Goal: Task Accomplishment & Management: Manage account settings

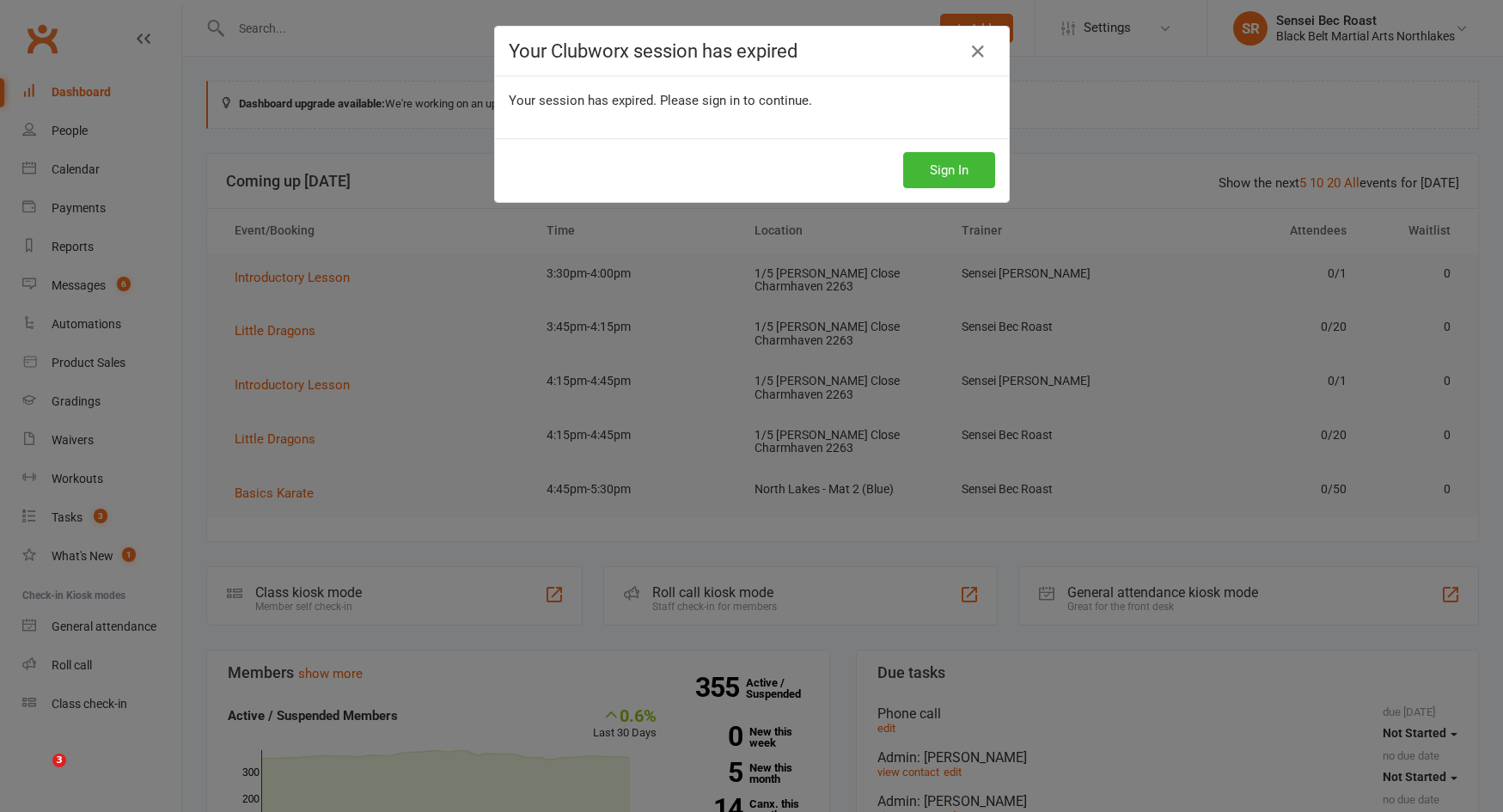
click at [919, 179] on button "Sign In" at bounding box center [949, 169] width 92 height 36
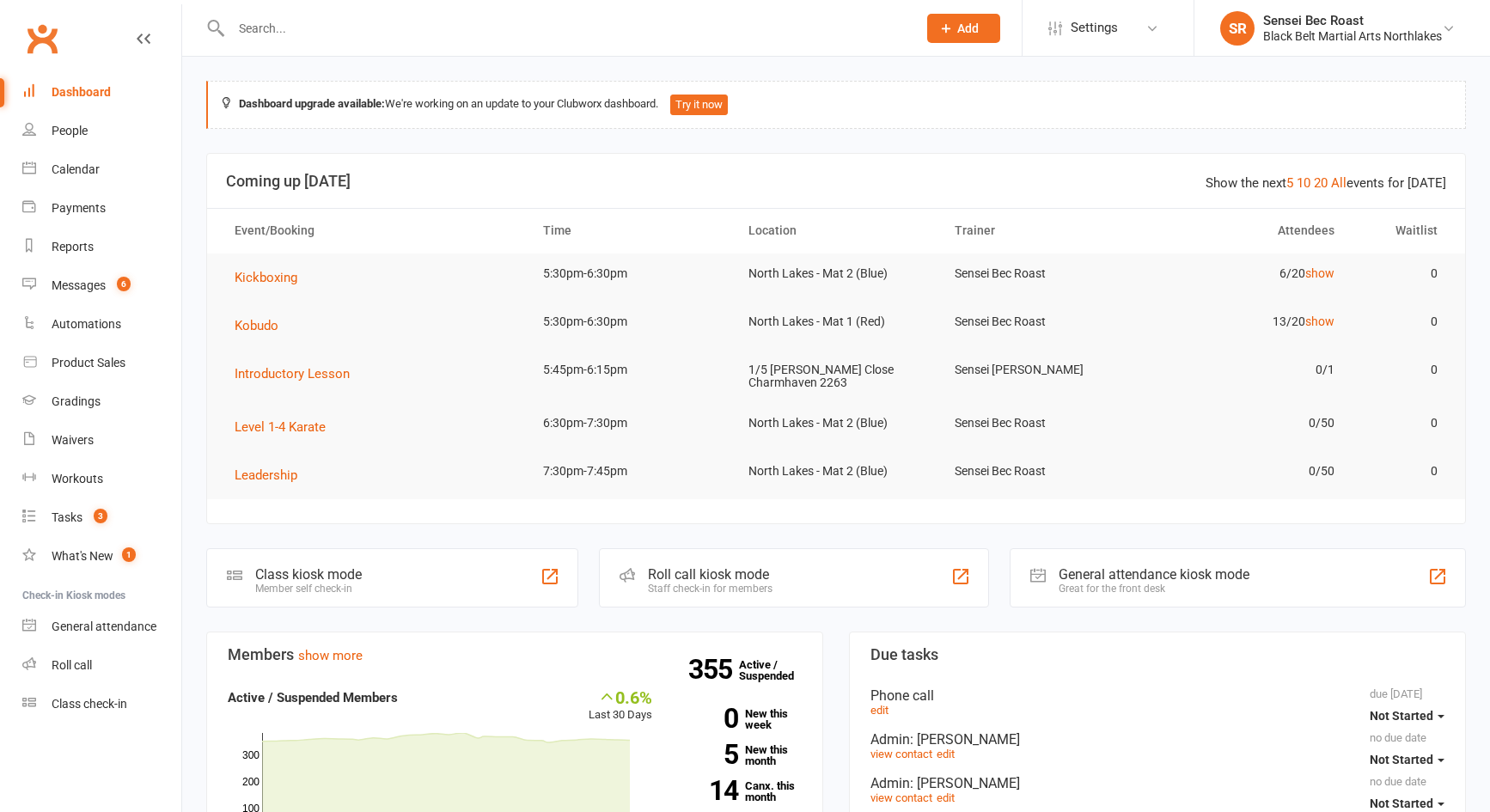
click at [401, 29] on input "text" at bounding box center [565, 28] width 679 height 24
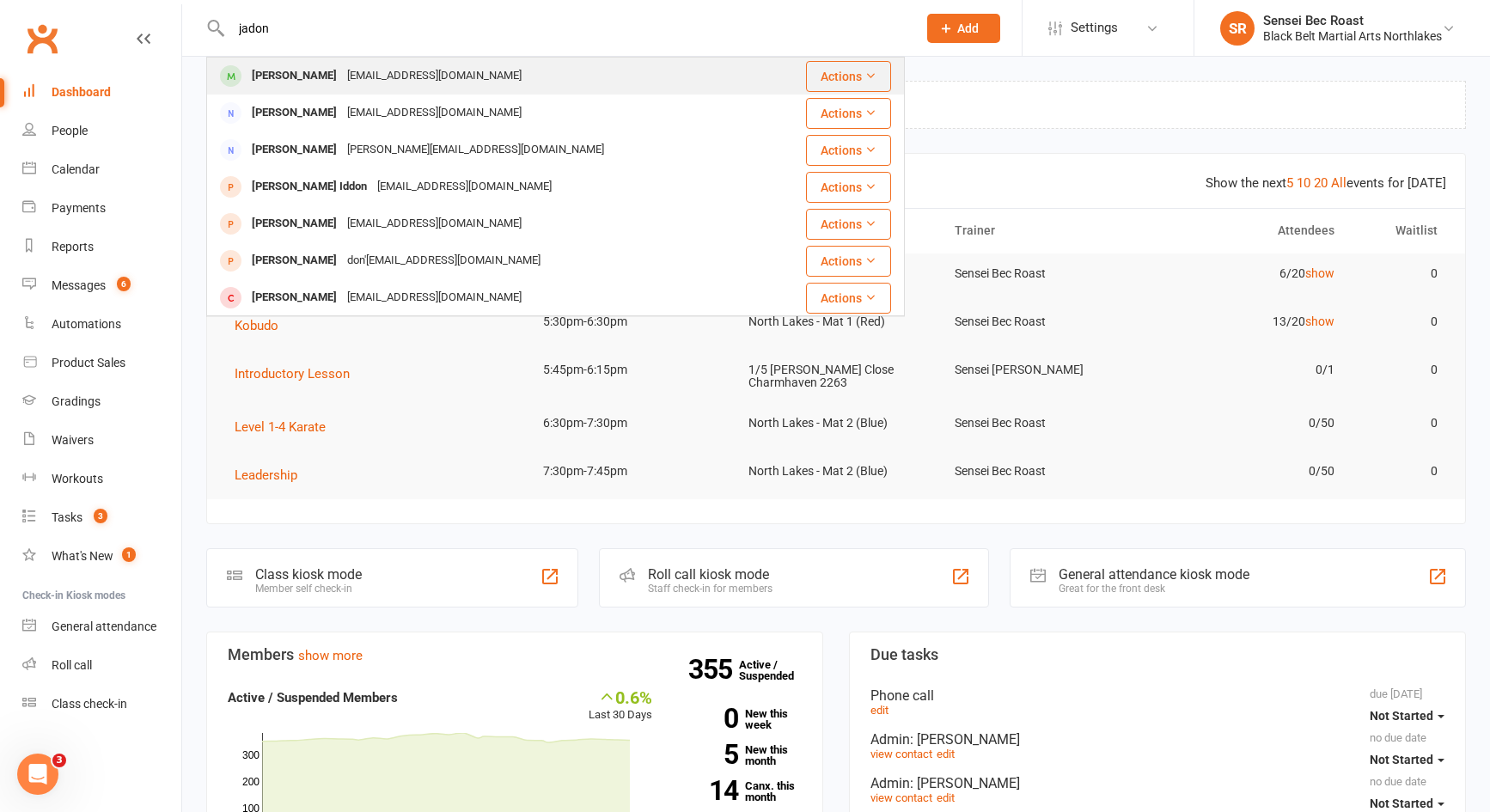
type input "jadon"
click at [398, 77] on div "[EMAIL_ADDRESS][DOMAIN_NAME]" at bounding box center [434, 76] width 185 height 25
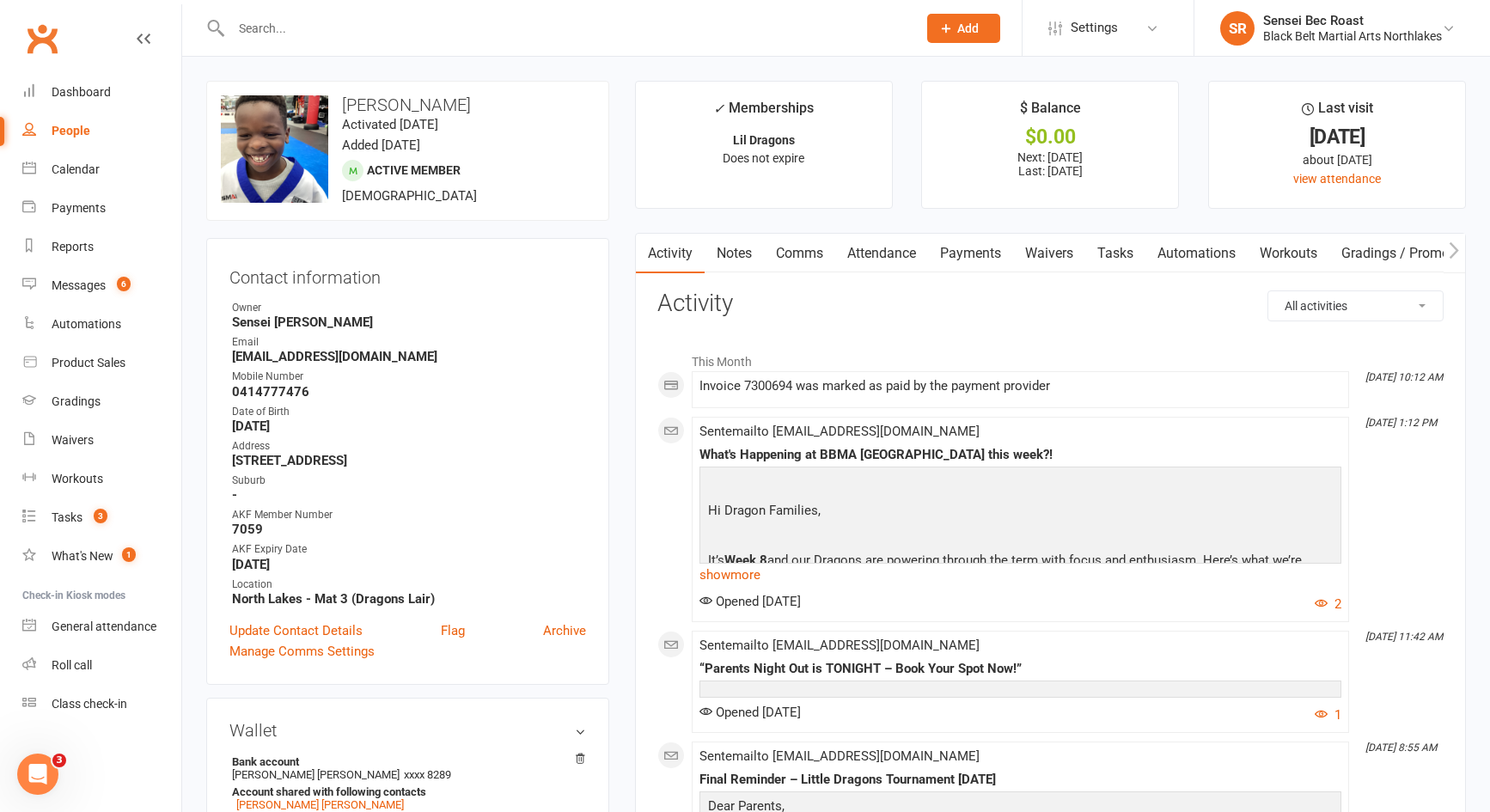
click at [731, 251] on link "Notes" at bounding box center [734, 253] width 59 height 39
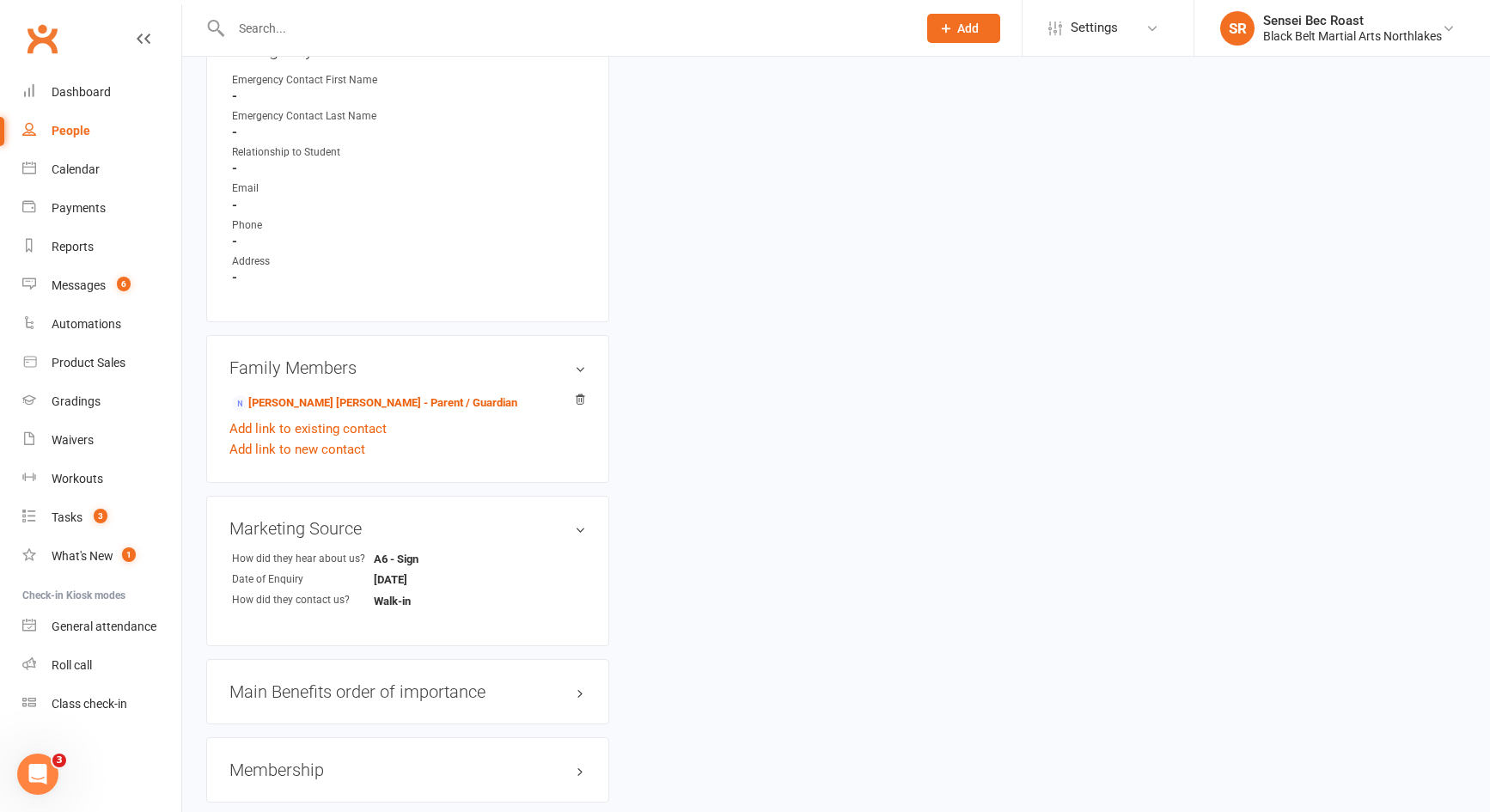
scroll to position [1288, 0]
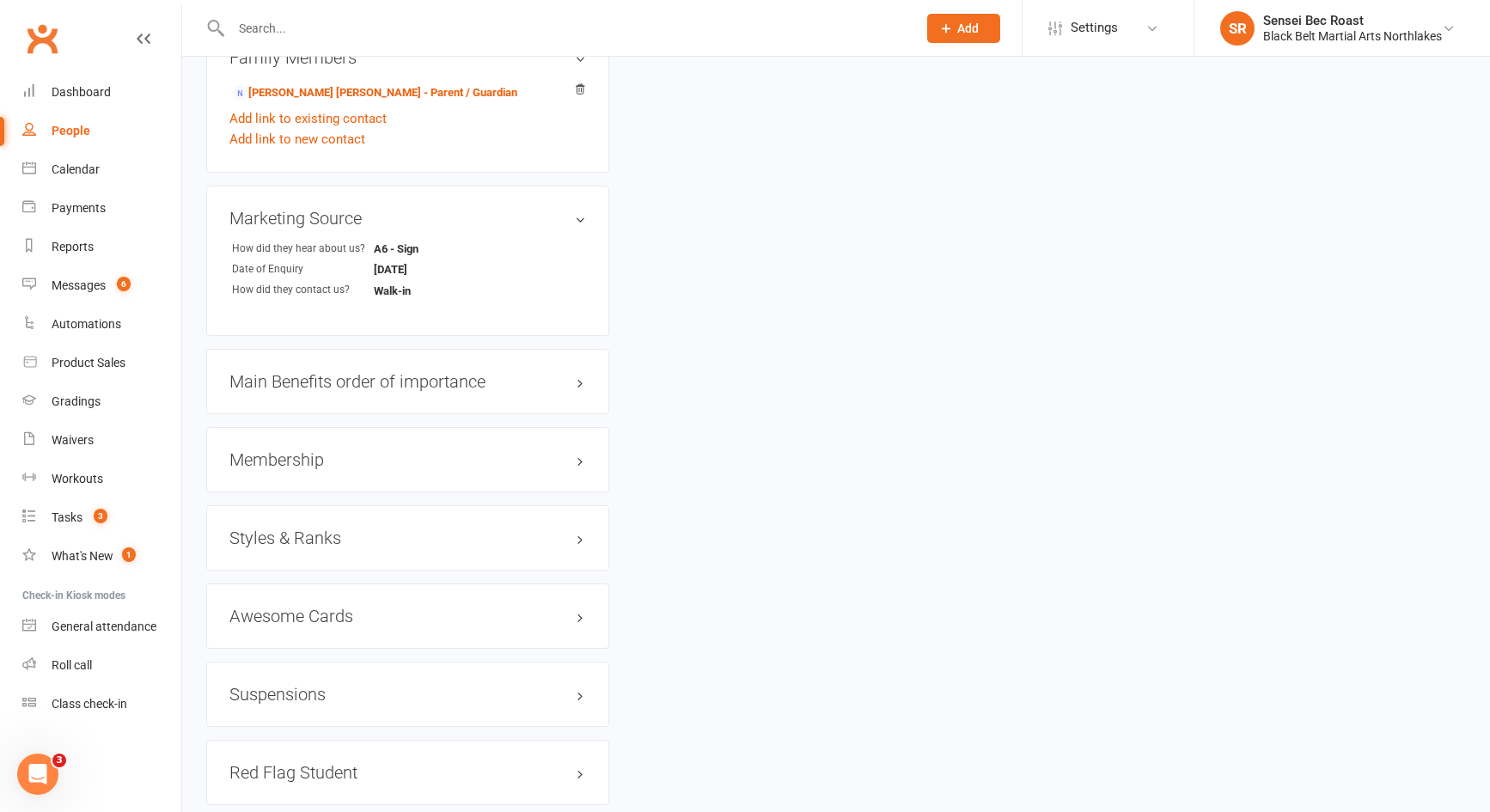
click at [392, 462] on h3 "Membership" at bounding box center [408, 459] width 357 height 19
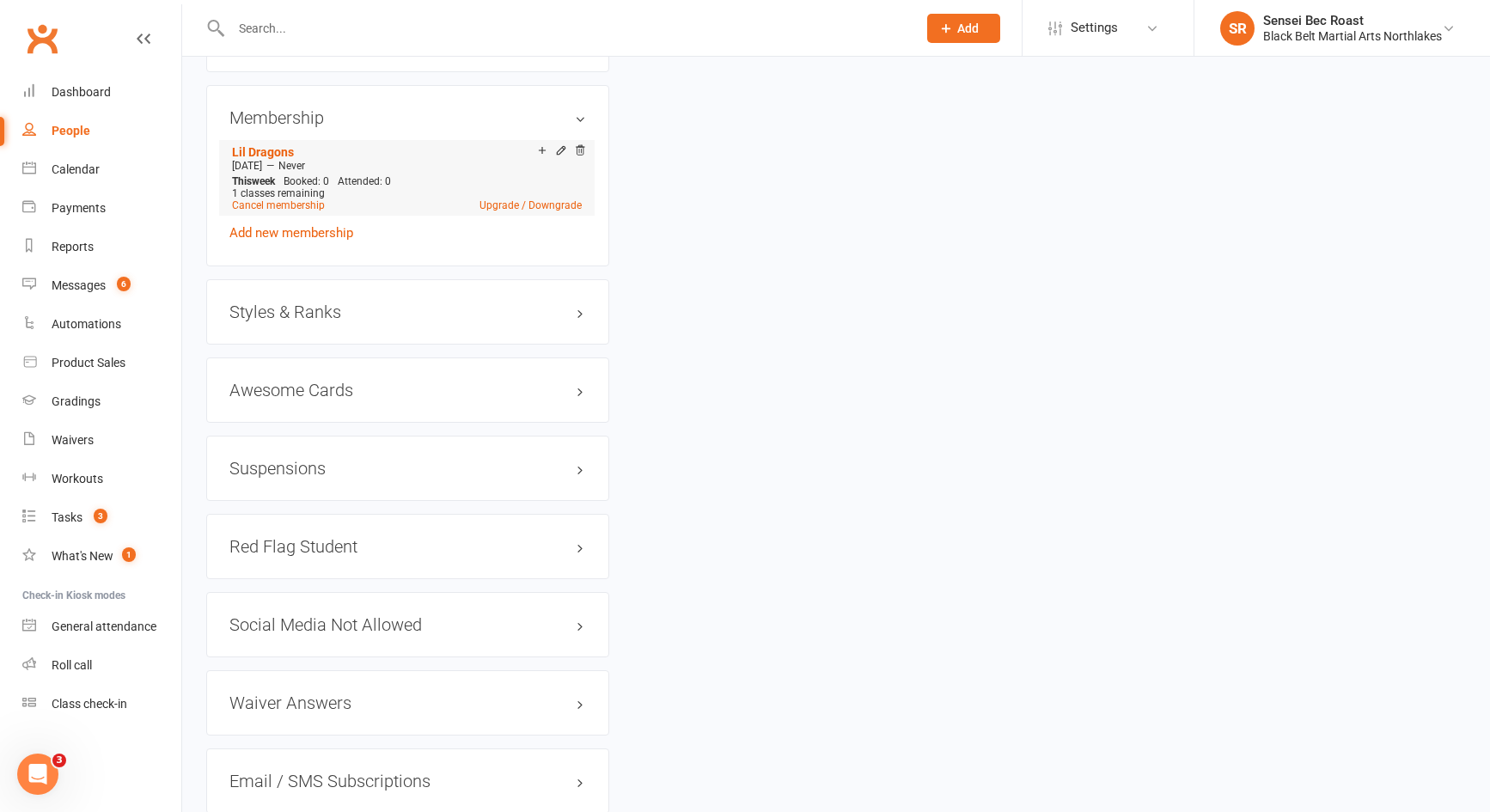
scroll to position [1632, 0]
click at [383, 466] on h3 "Suspensions" at bounding box center [408, 466] width 357 height 19
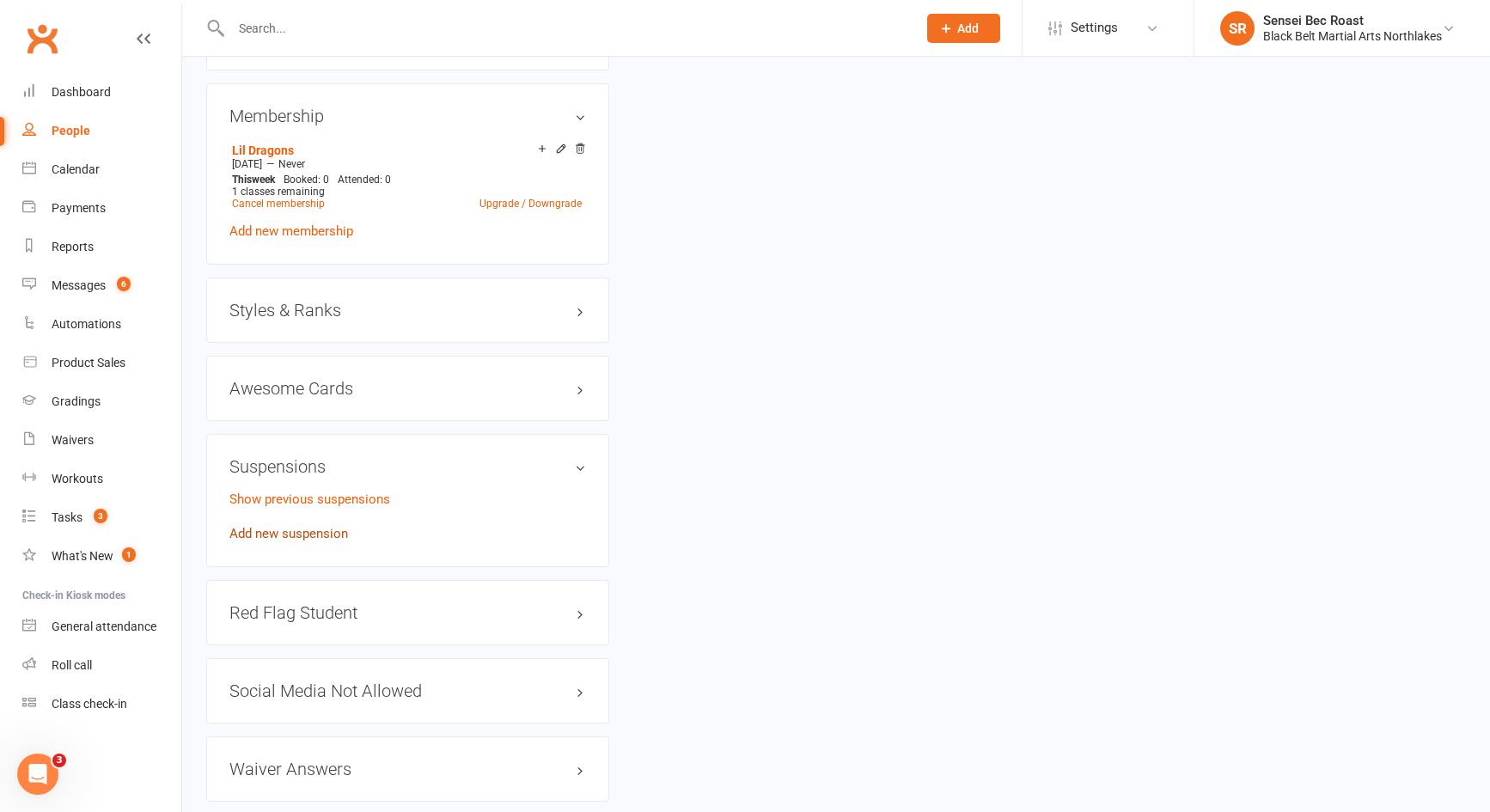
click at [321, 531] on link "Add new suspension" at bounding box center [289, 533] width 119 height 16
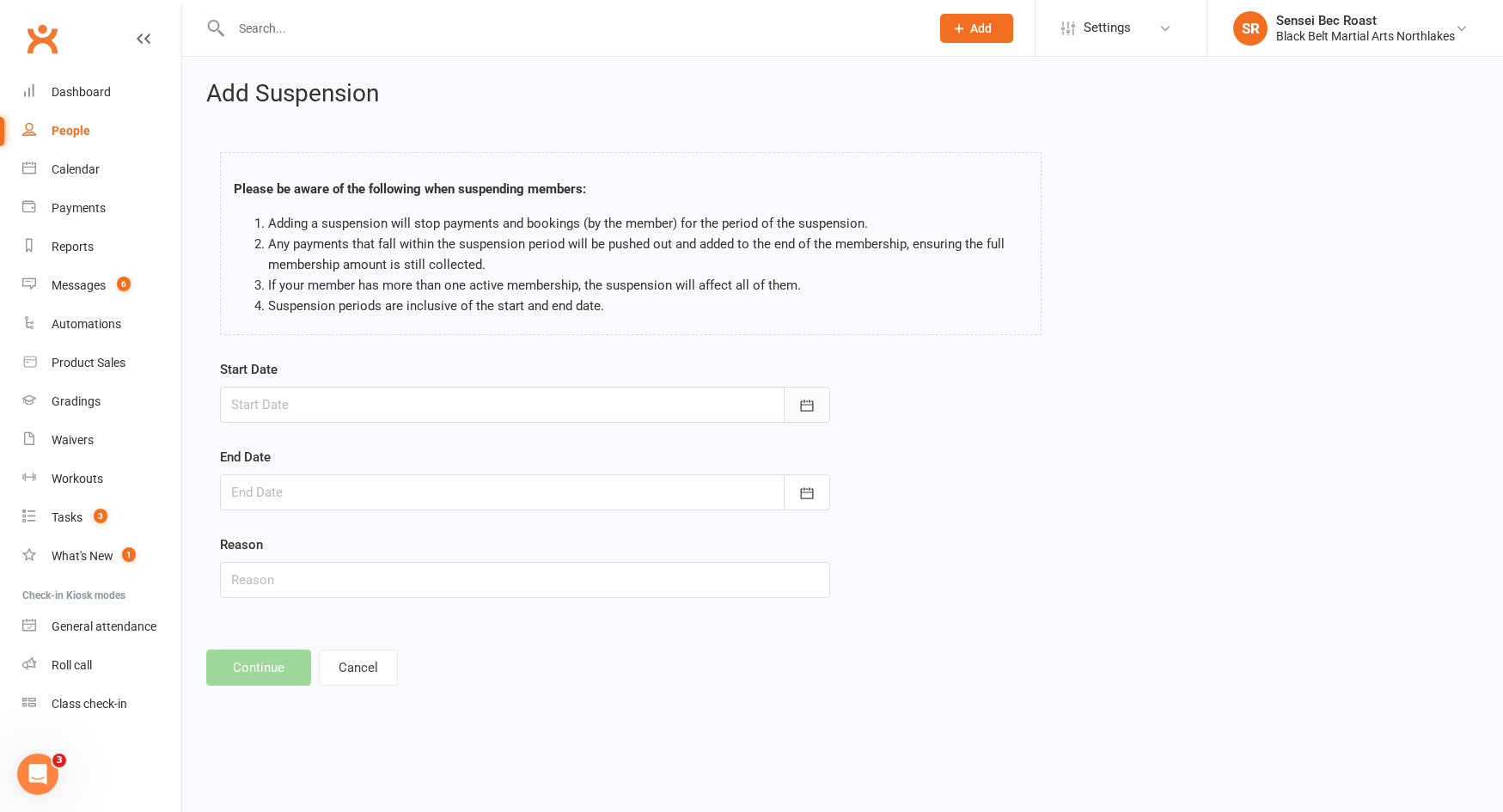
click at [822, 409] on button "button" at bounding box center [807, 404] width 47 height 36
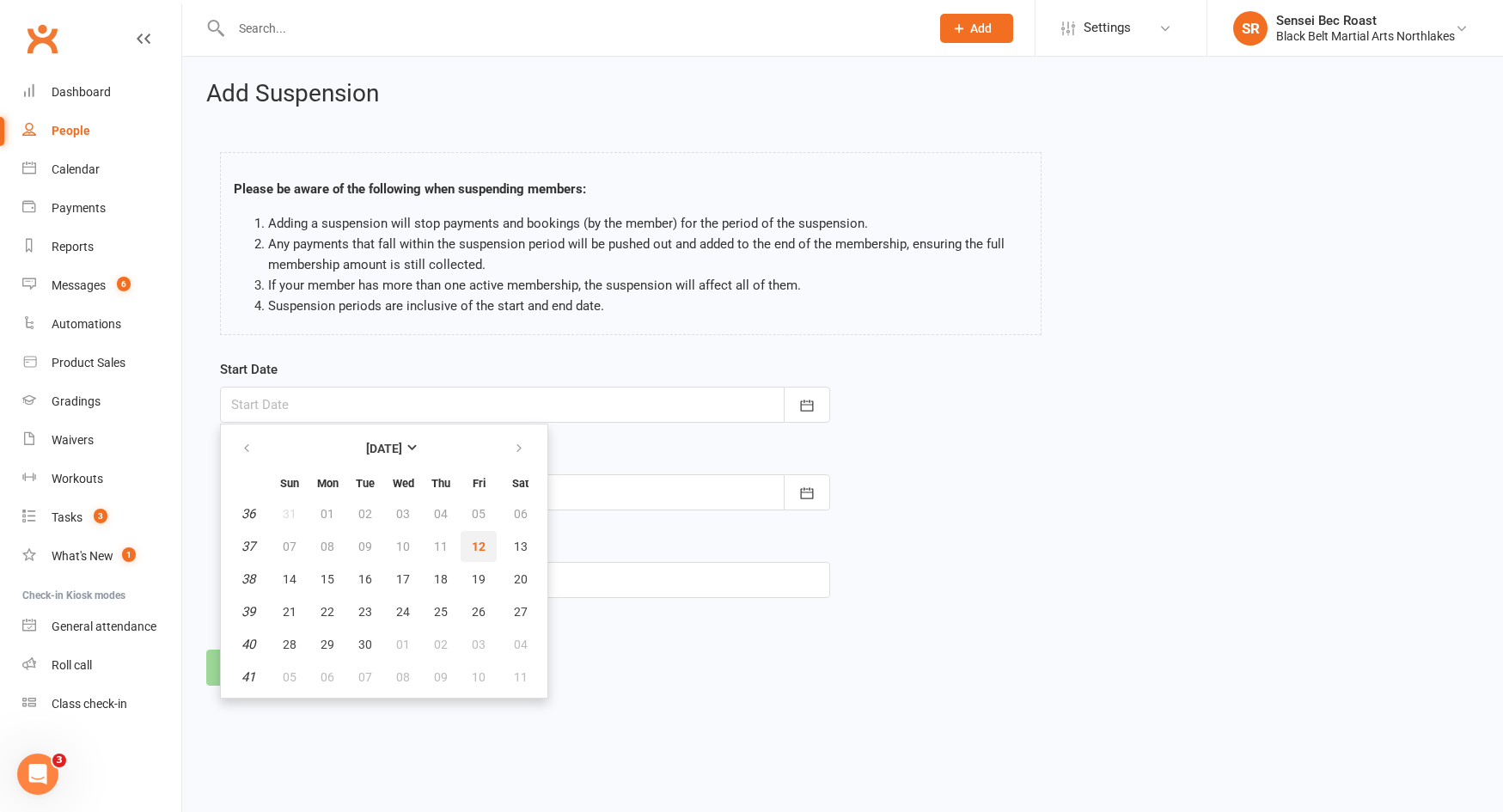
click at [485, 550] on button "12" at bounding box center [478, 547] width 36 height 31
type input "[DATE]"
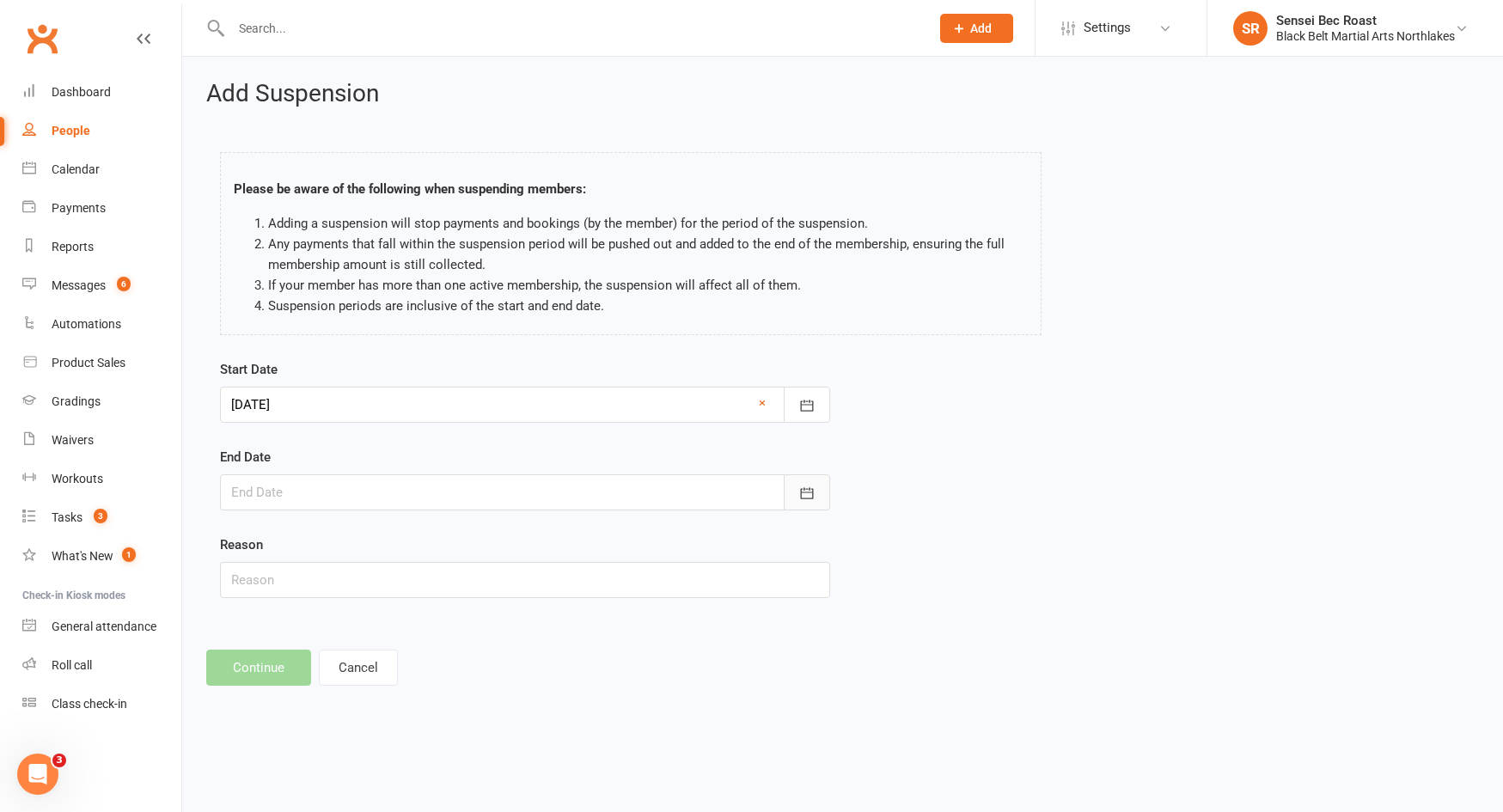
click at [816, 494] on button "button" at bounding box center [807, 492] width 47 height 36
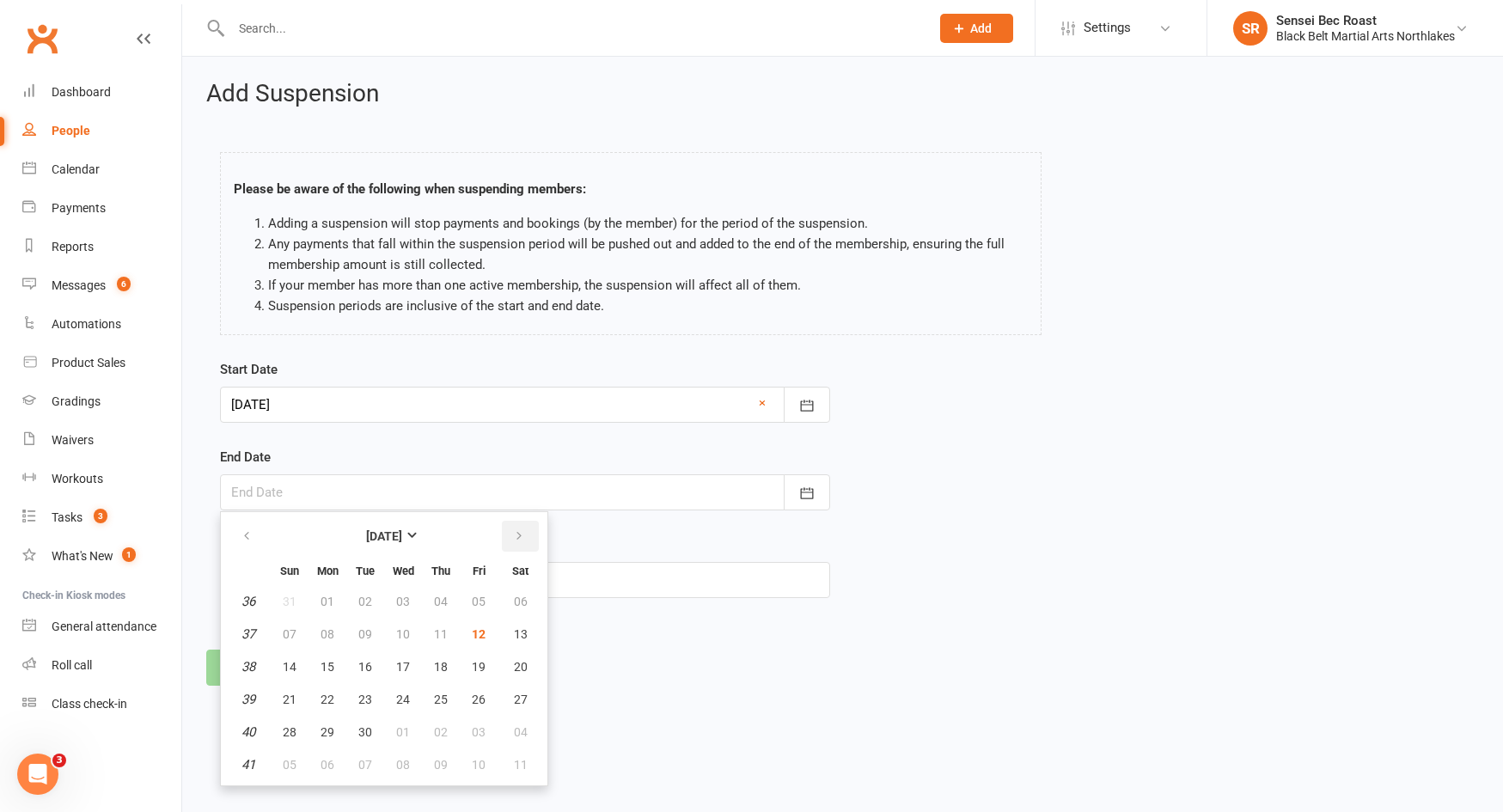
click at [517, 541] on icon "button" at bounding box center [519, 536] width 12 height 14
click at [517, 539] on icon "button" at bounding box center [519, 536] width 12 height 14
click at [468, 728] on button "30" at bounding box center [478, 732] width 36 height 31
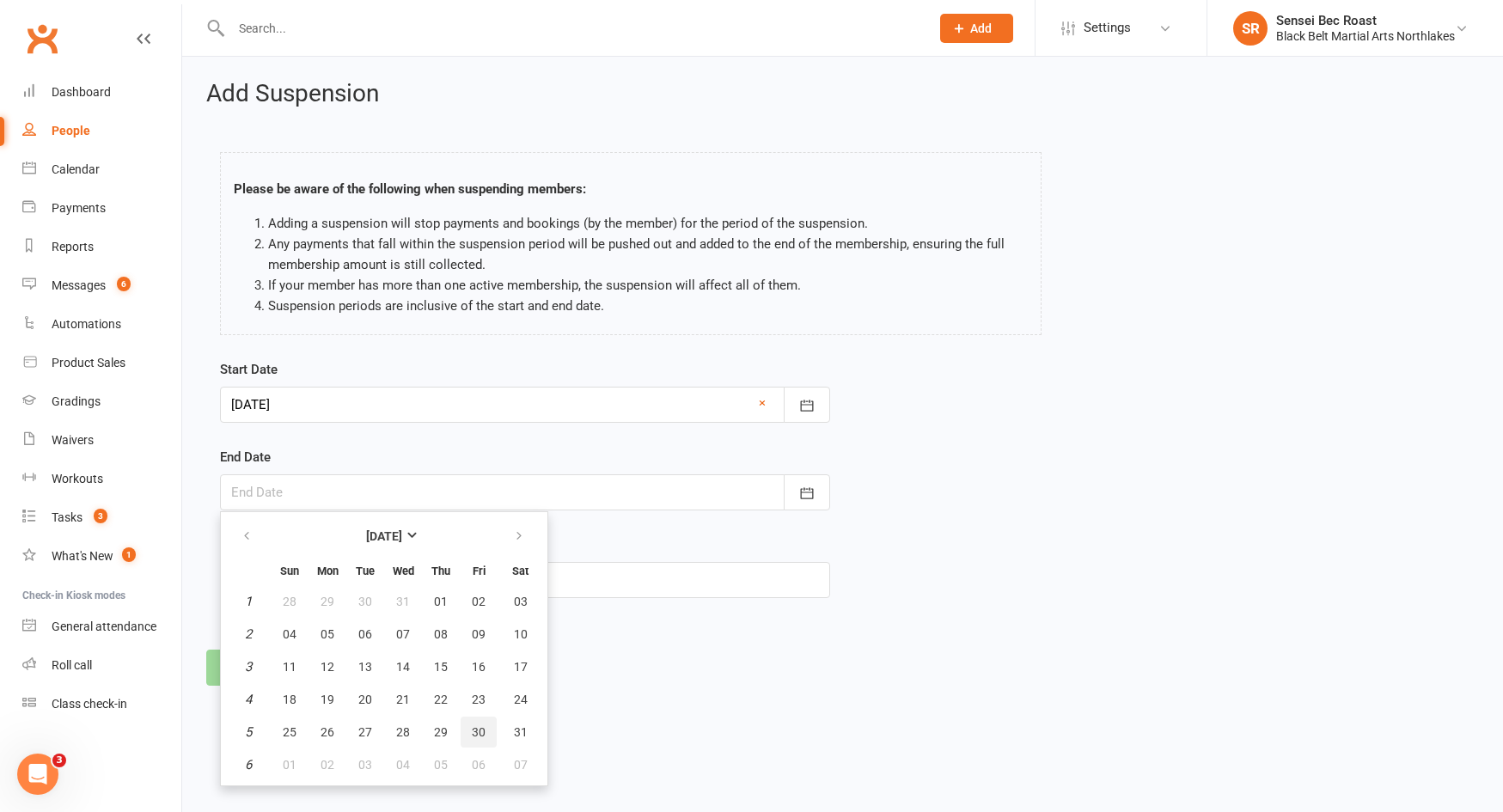
type input "[DATE]"
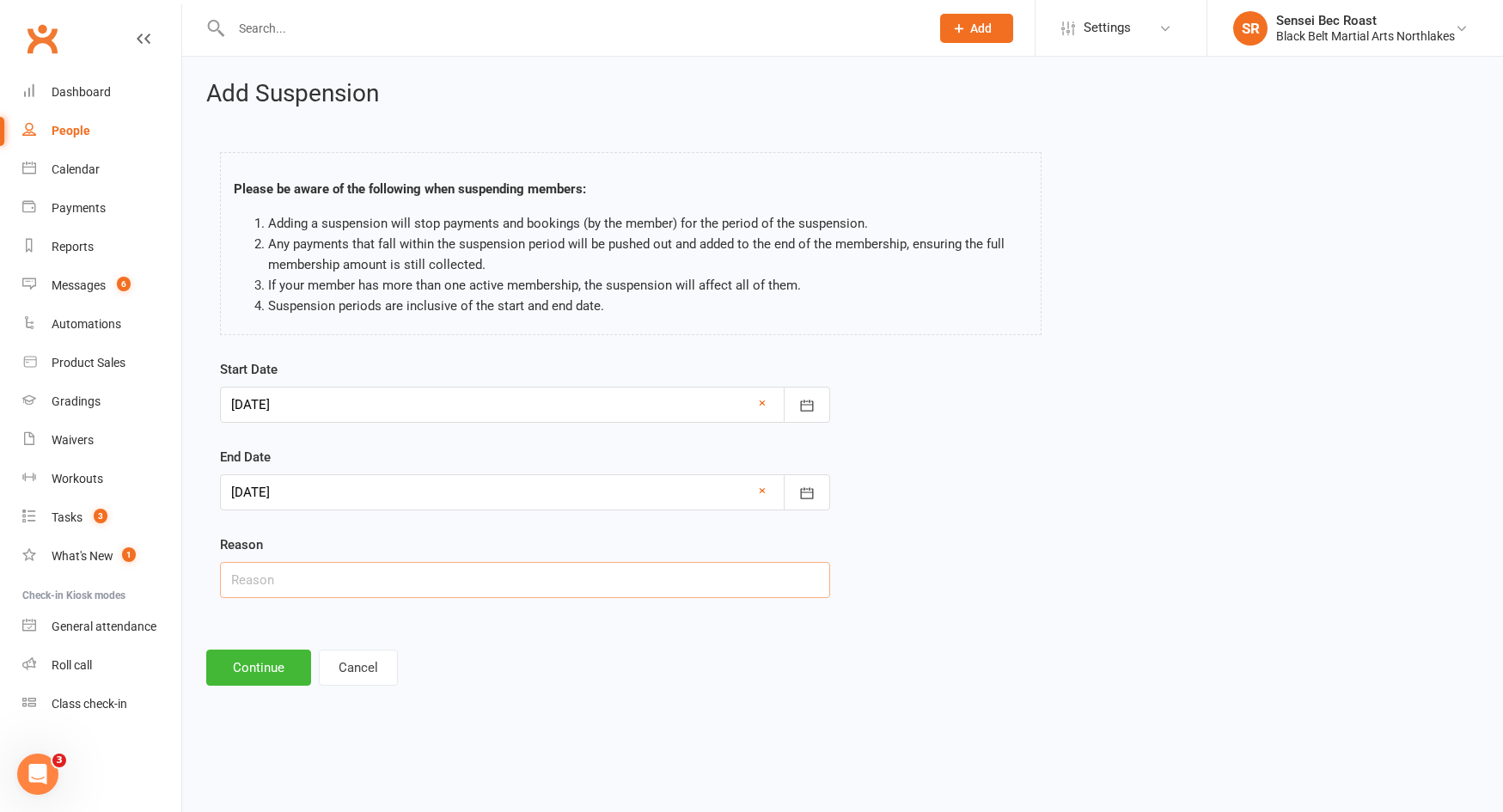
click at [347, 575] on input "text" at bounding box center [524, 579] width 610 height 36
type input "Overseas"
click at [260, 666] on button "Continue" at bounding box center [258, 667] width 105 height 36
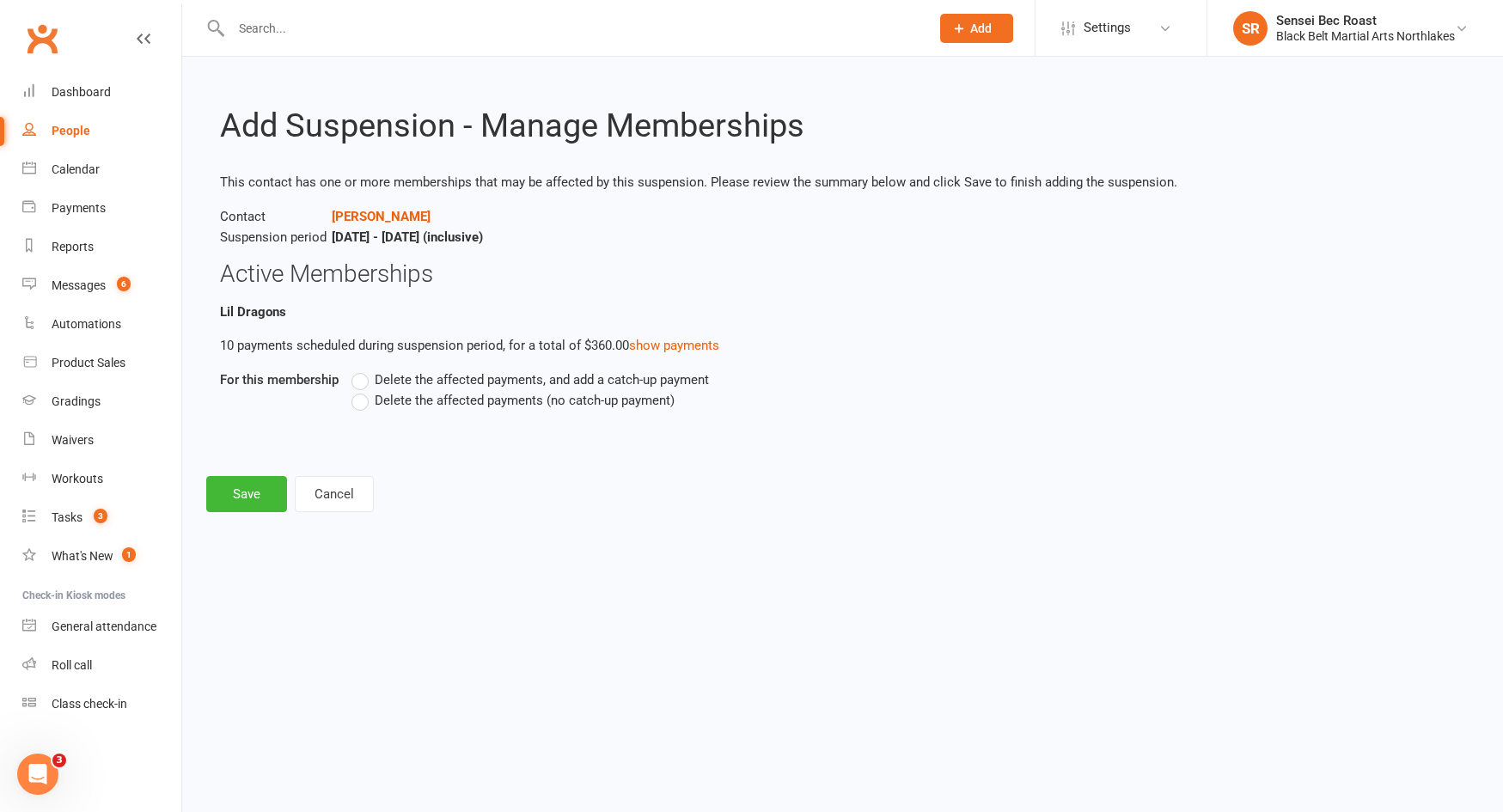
click at [360, 404] on label "Delete the affected payments (no catch-up payment)" at bounding box center [512, 400] width 323 height 21
click at [360, 390] on input "Delete the affected payments (no catch-up payment)" at bounding box center [357, 390] width 11 height 0
click at [226, 492] on button "Save" at bounding box center [246, 493] width 81 height 36
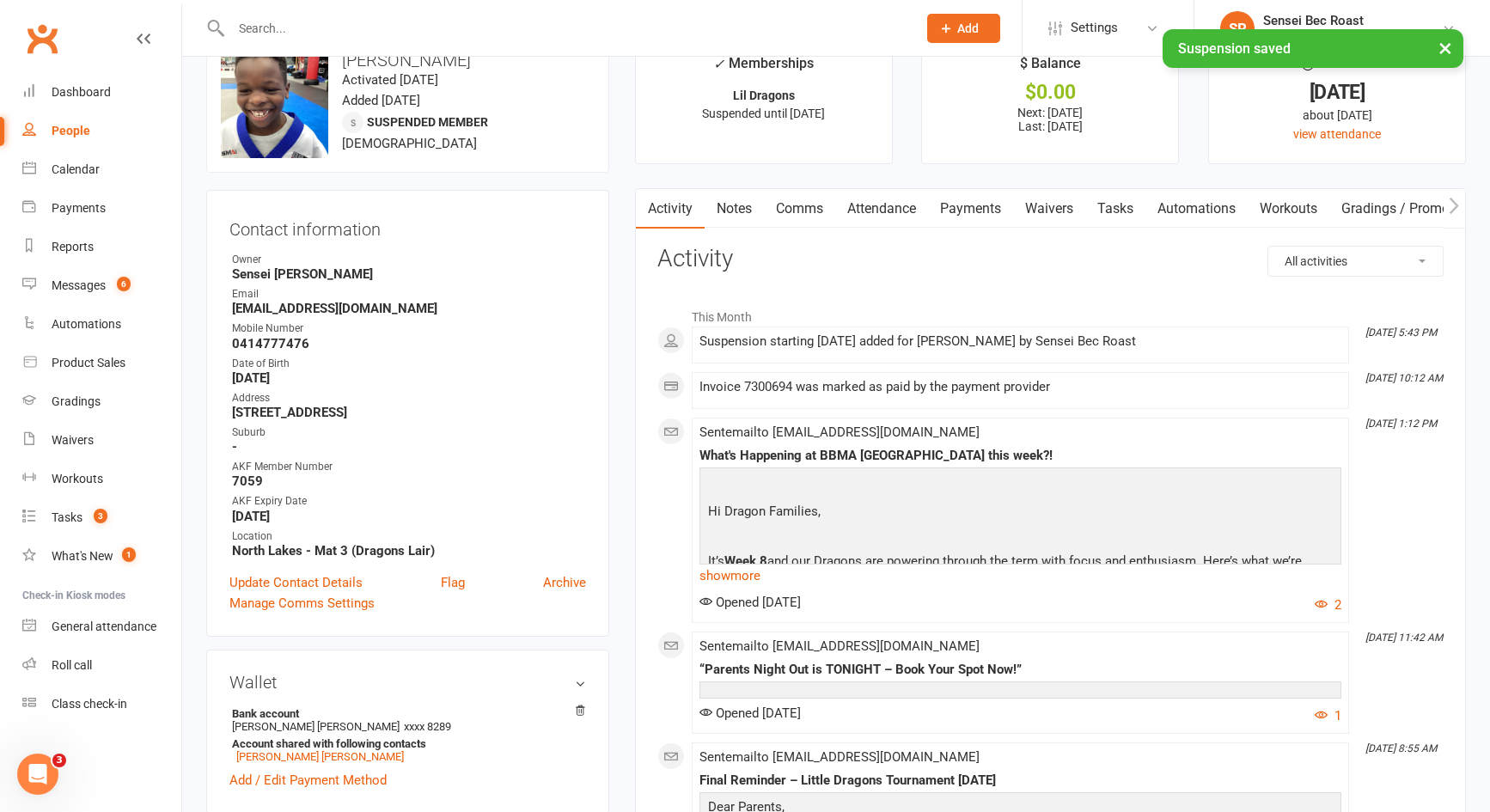
scroll to position [86, 0]
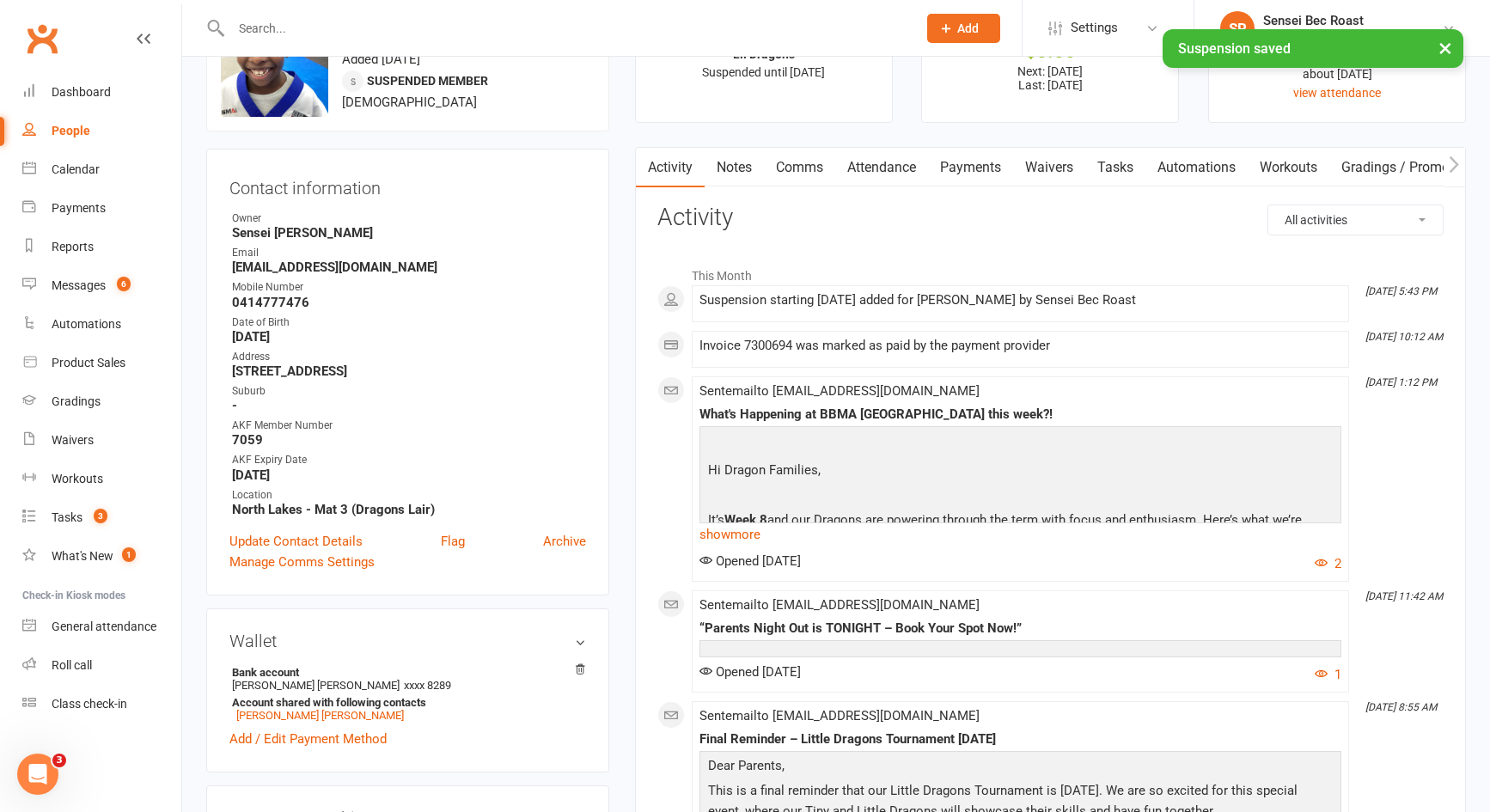
click at [970, 182] on link "Payments" at bounding box center [970, 167] width 85 height 39
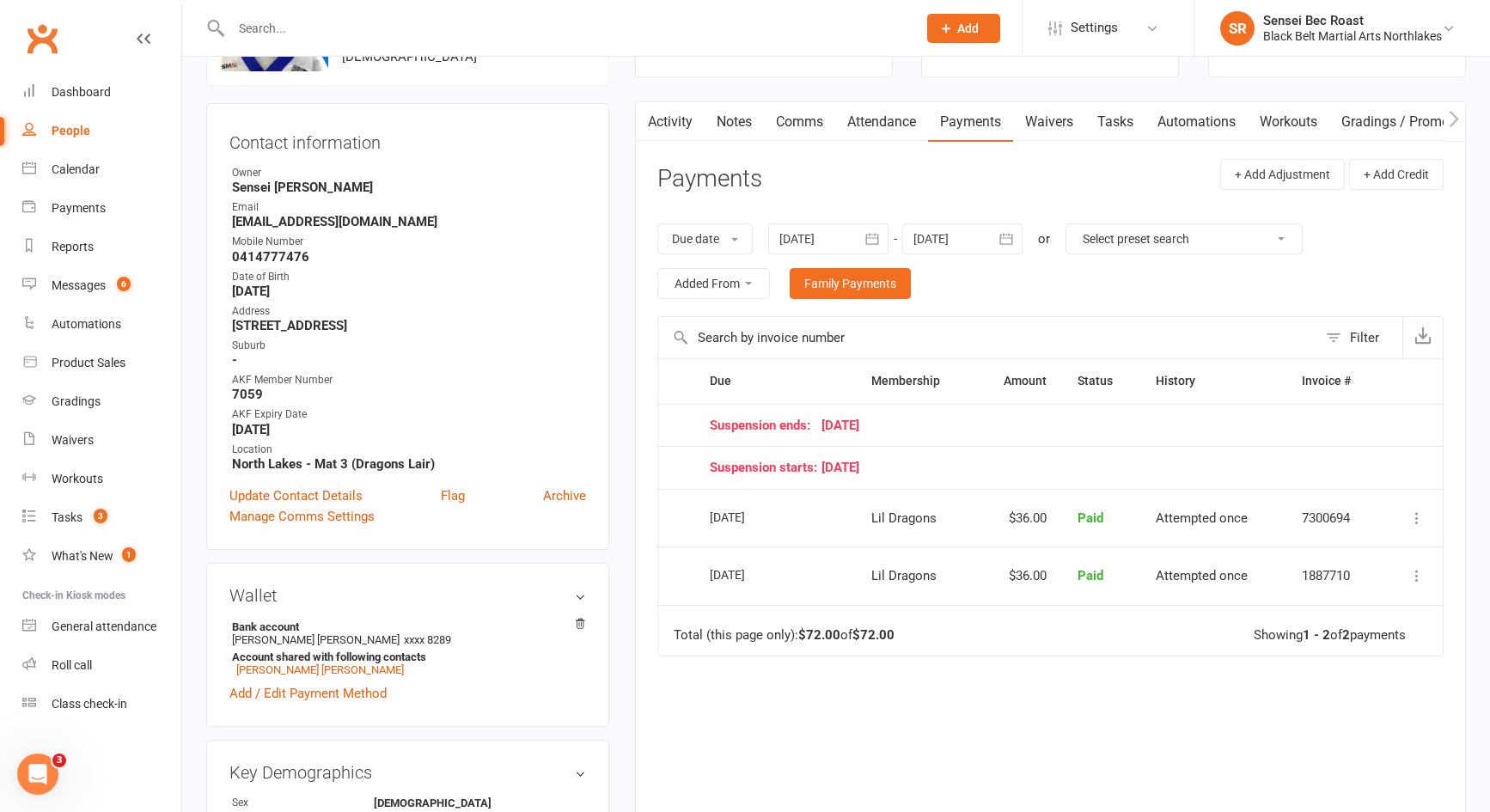
scroll to position [172, 0]
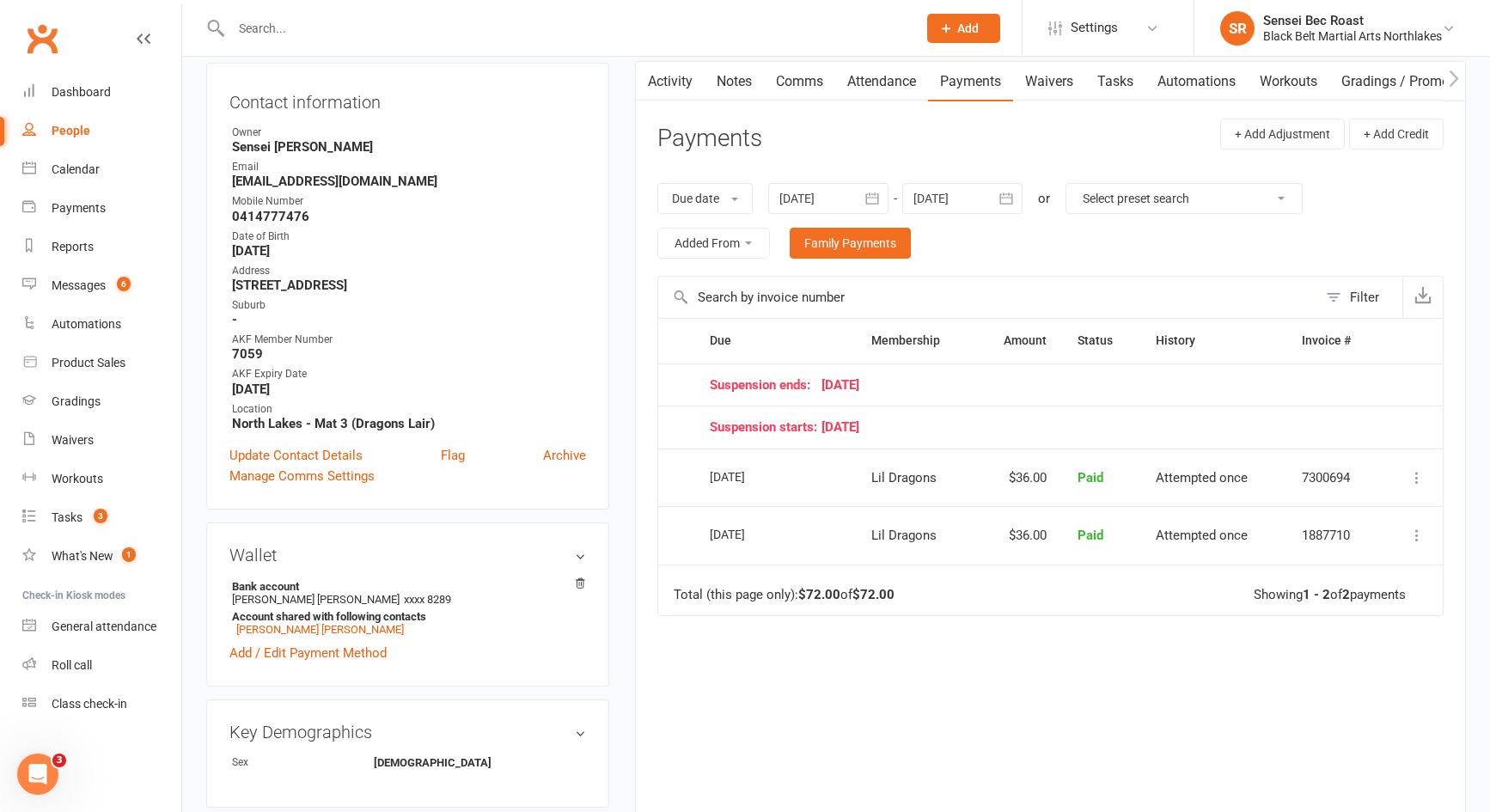
click at [829, 201] on div at bounding box center [829, 198] width 121 height 31
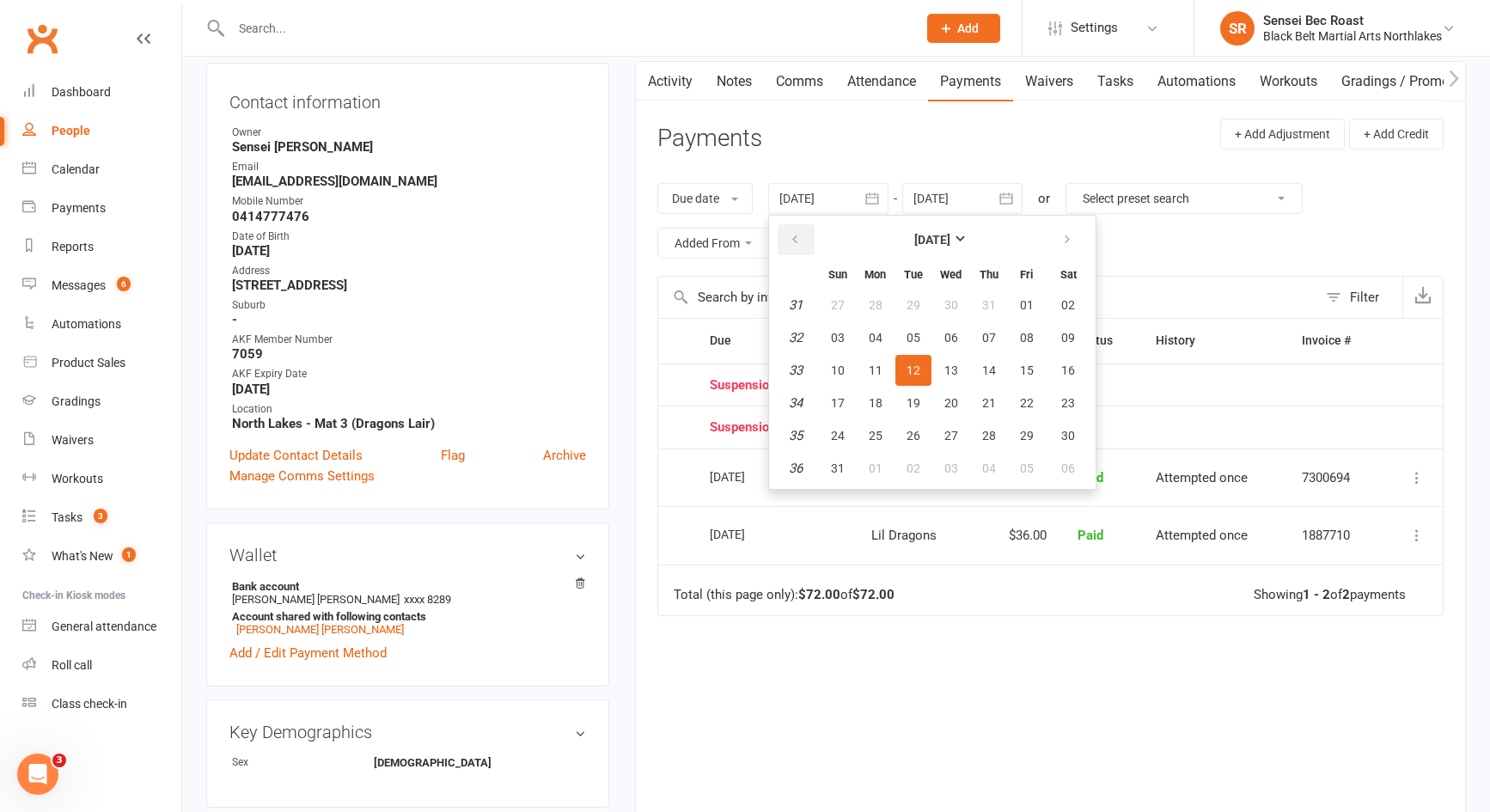
click at [800, 235] on icon "button" at bounding box center [794, 240] width 12 height 14
click at [868, 373] on button "14" at bounding box center [874, 370] width 36 height 31
type input "[DATE]"
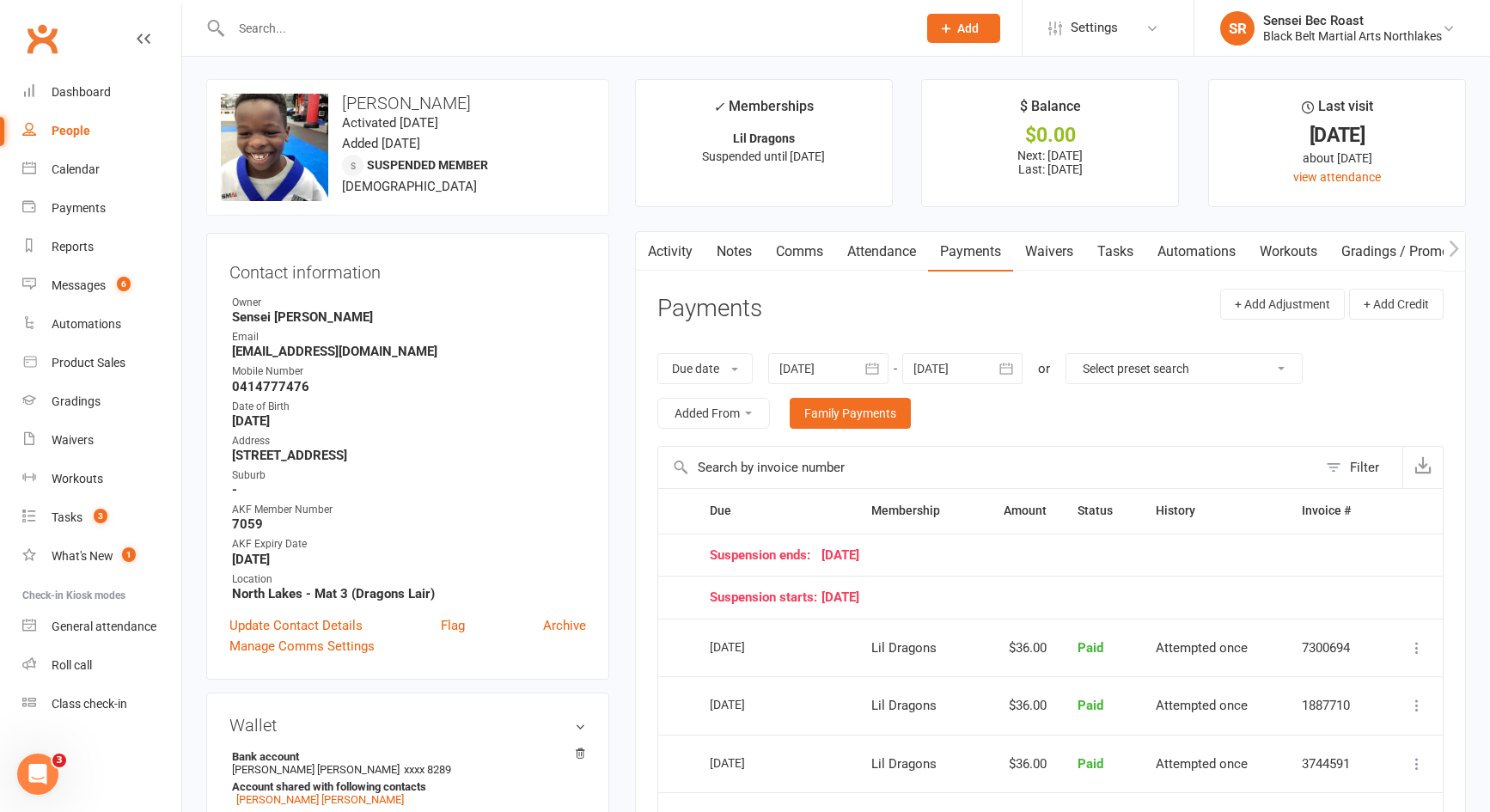
scroll to position [0, 0]
drag, startPoint x: 742, startPoint y: 247, endPoint x: 741, endPoint y: 238, distance: 9.1
click at [743, 247] on link "Notes" at bounding box center [734, 253] width 59 height 39
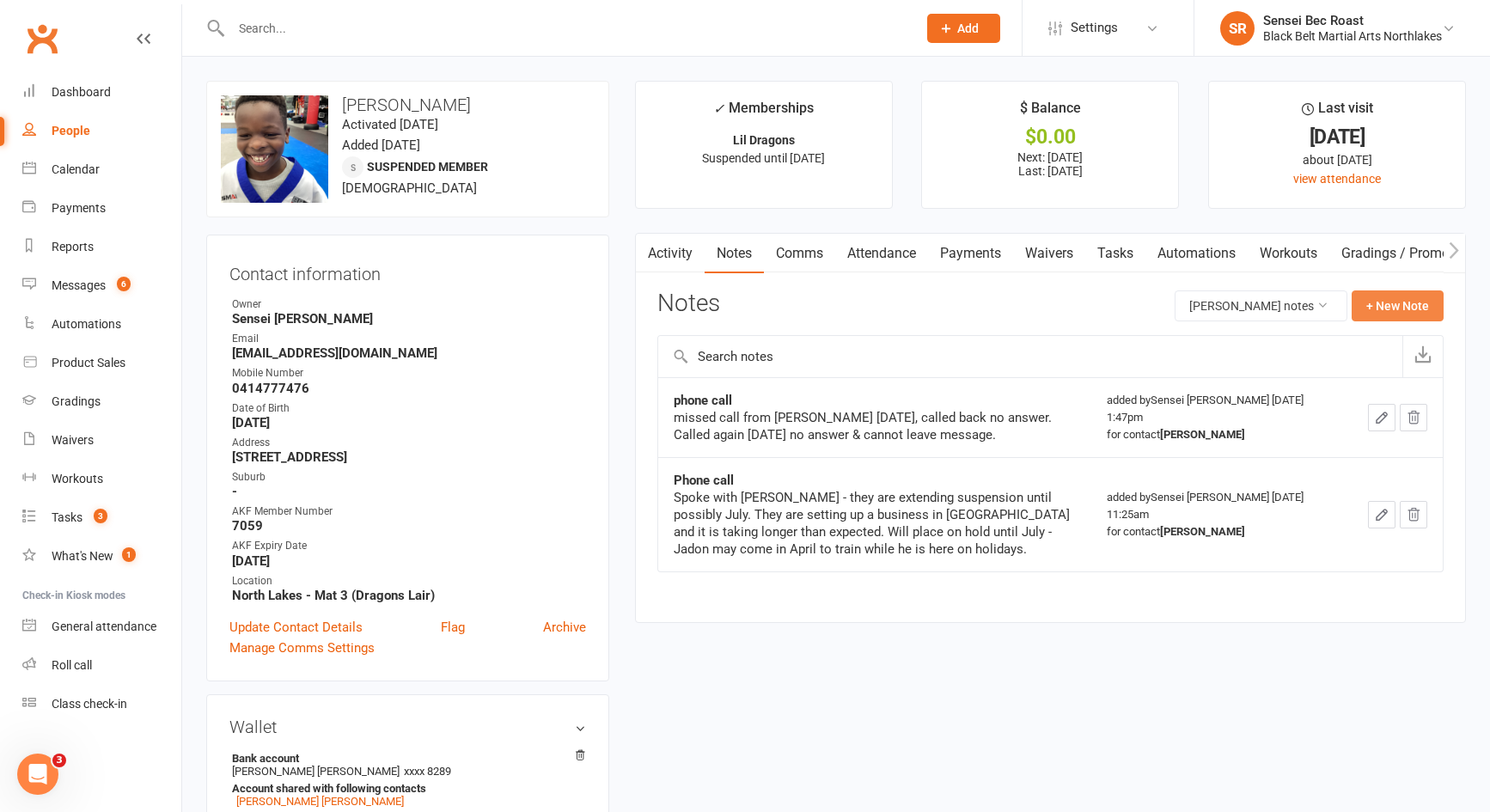
click at [1402, 311] on button "+ New Note" at bounding box center [1398, 306] width 92 height 31
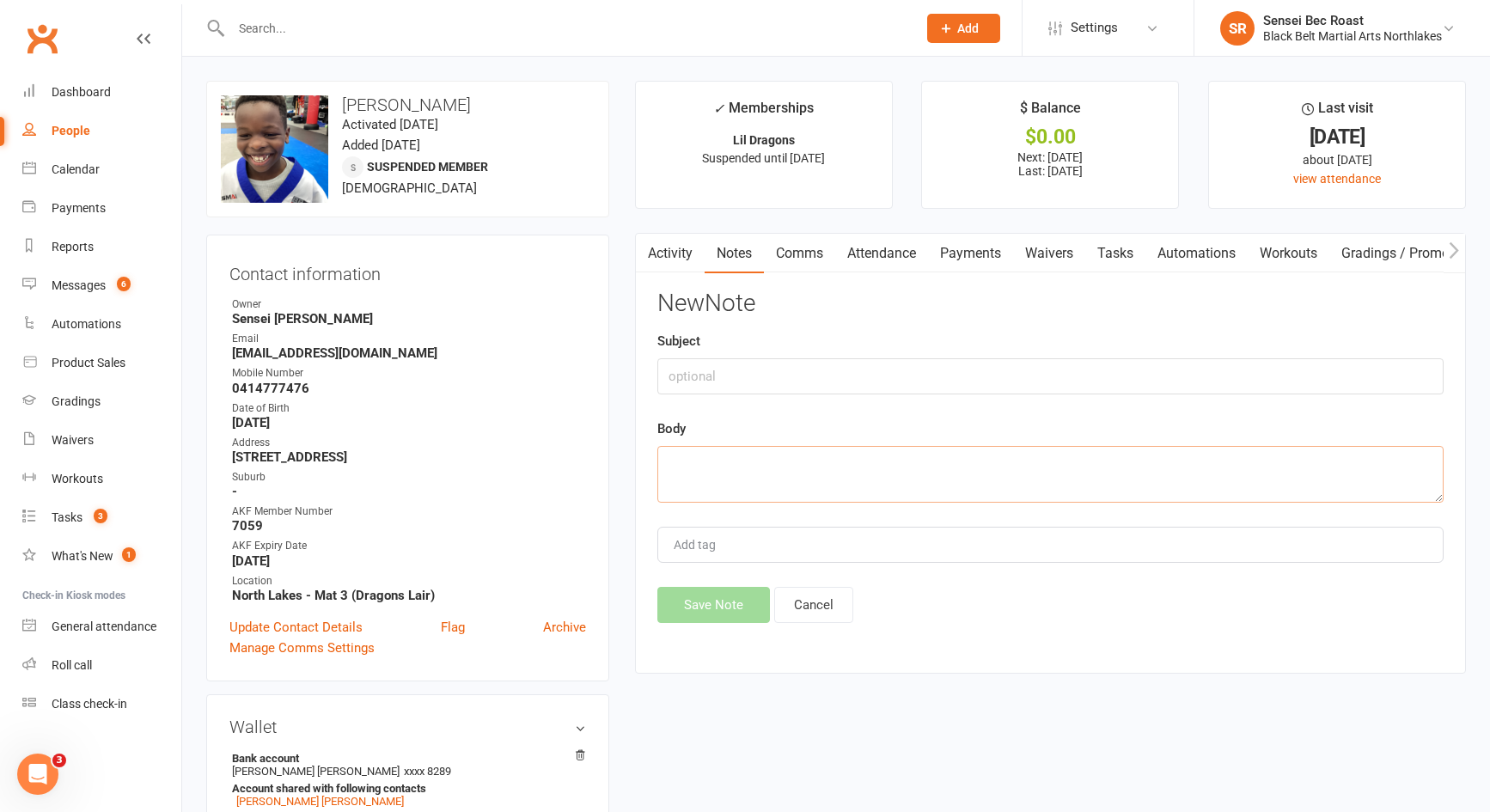
click at [769, 482] on textarea at bounding box center [1051, 475] width 787 height 57
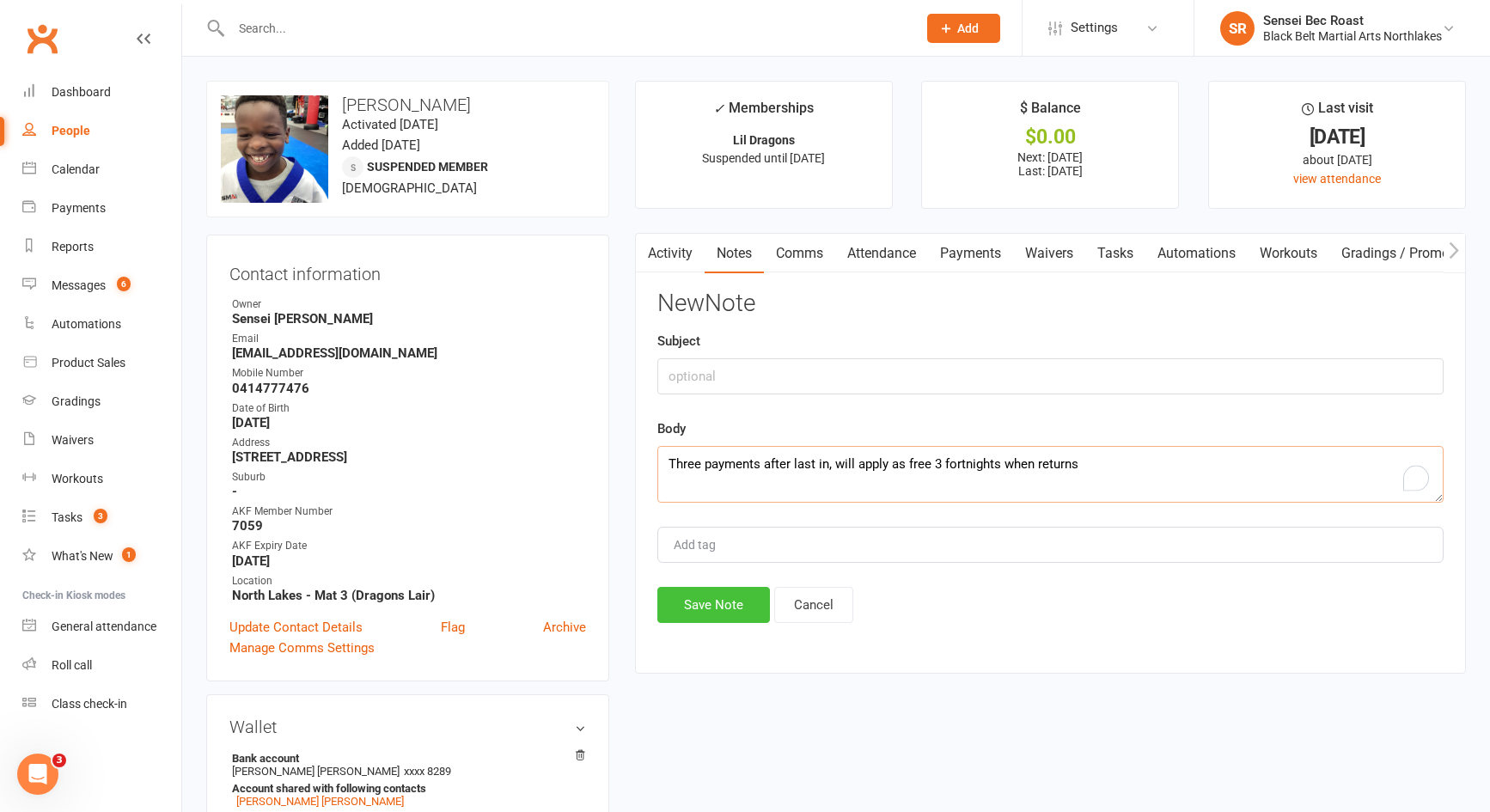
type textarea "Three payments after last in, will apply as free 3 fortnights when returns"
click at [741, 604] on button "Save Note" at bounding box center [713, 604] width 113 height 36
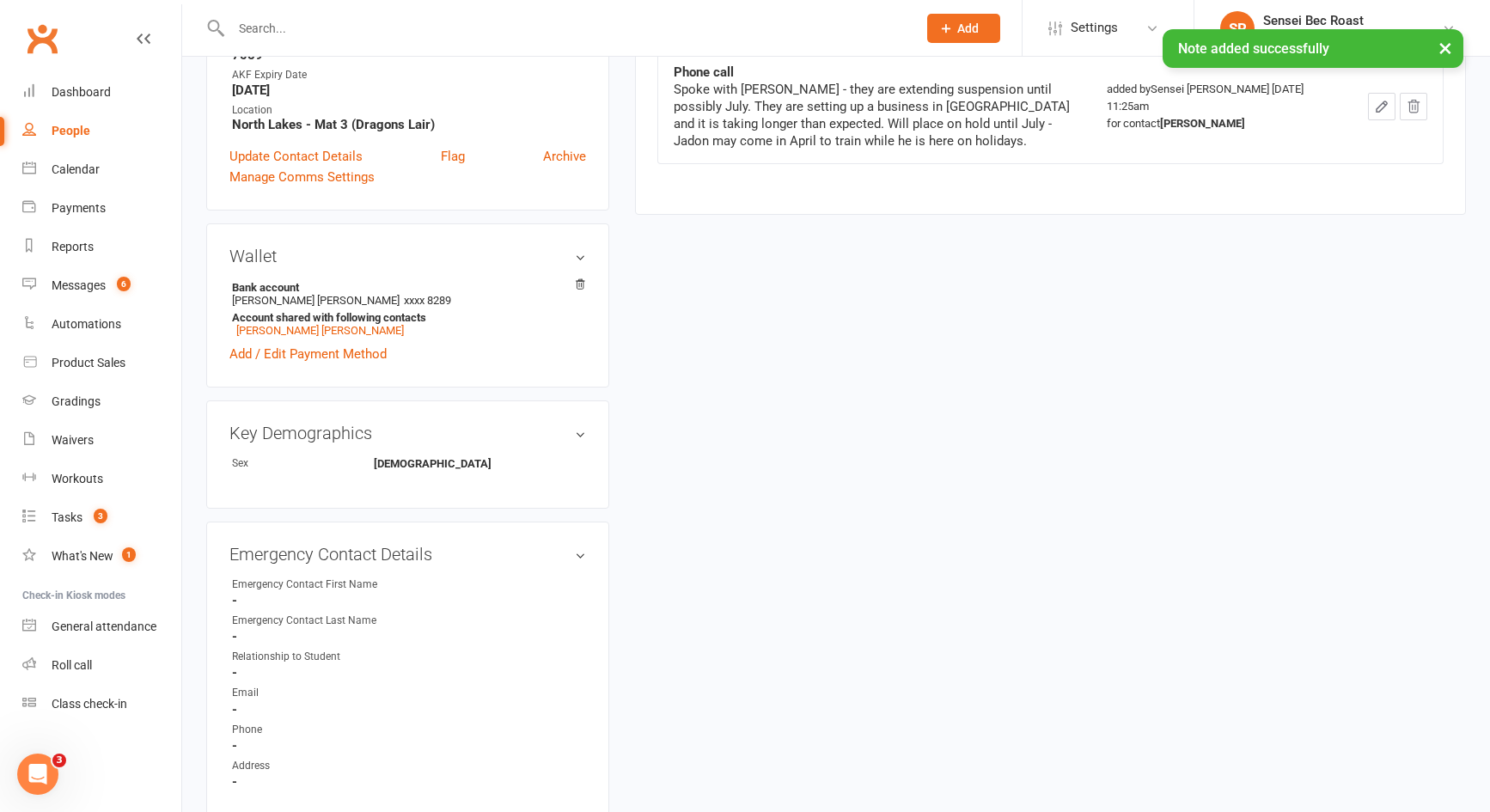
scroll to position [516, 0]
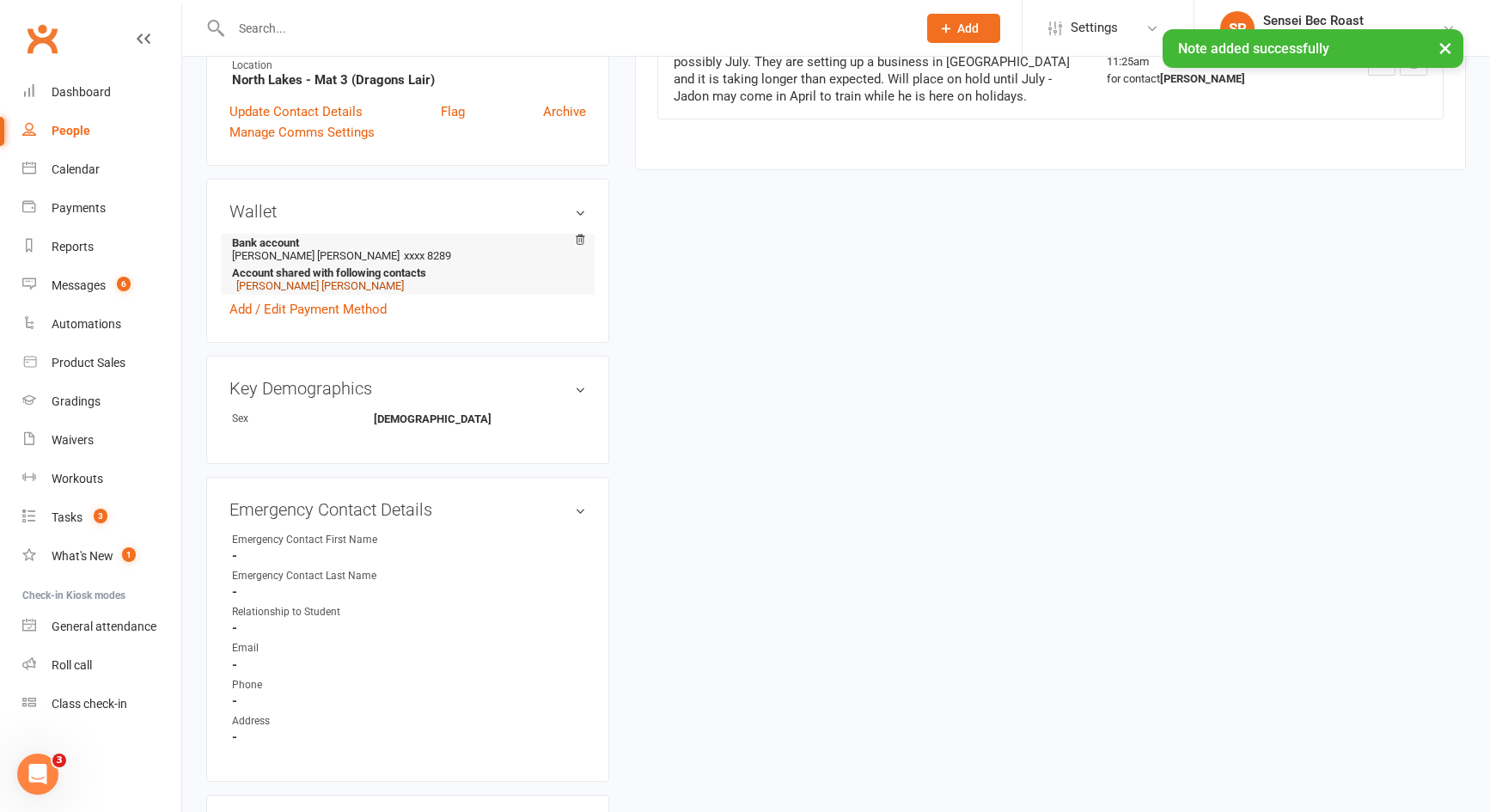
click at [277, 284] on link "[PERSON_NAME] [PERSON_NAME]" at bounding box center [319, 285] width 167 height 13
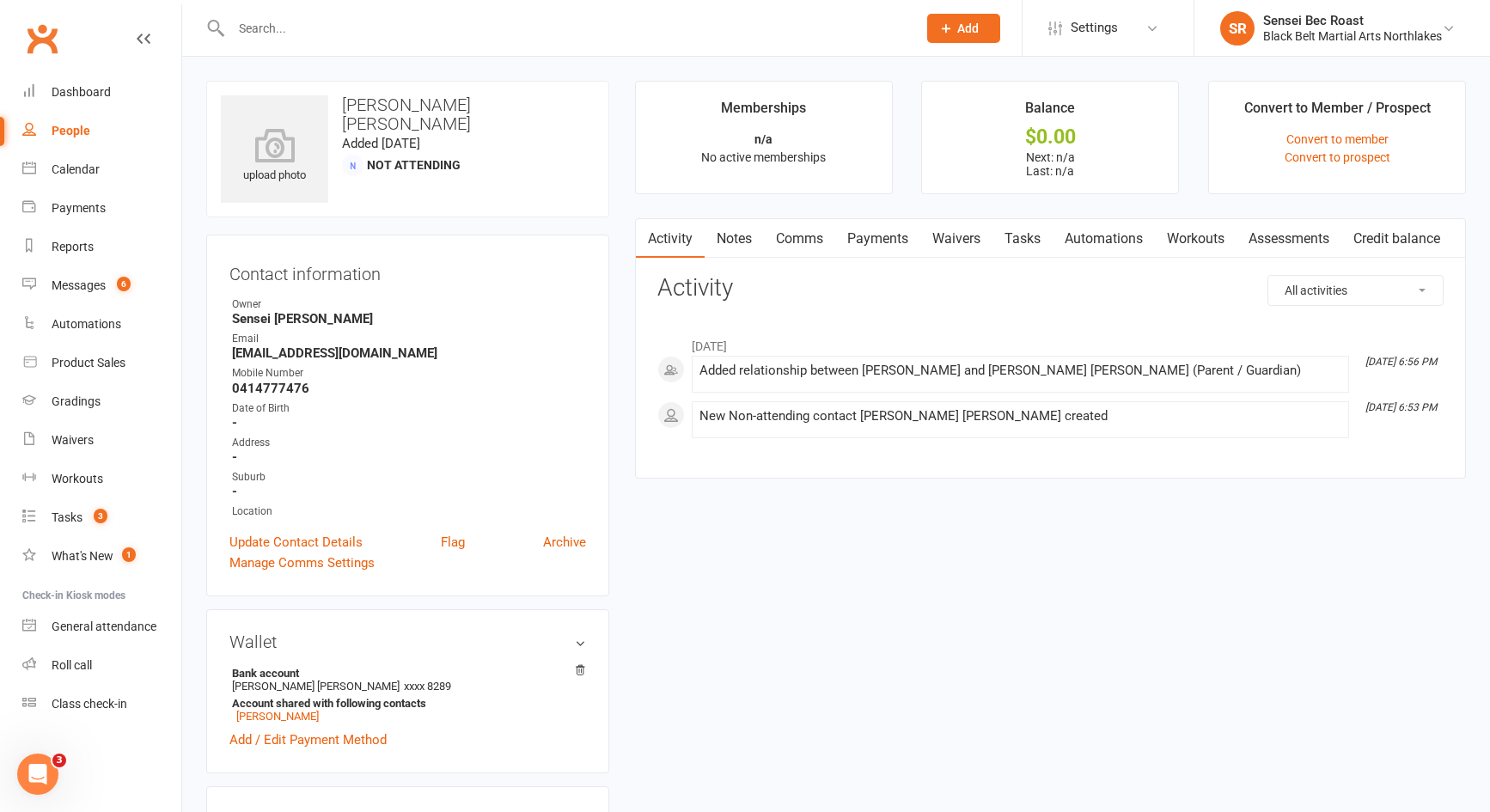
click at [859, 234] on link "Payments" at bounding box center [877, 239] width 85 height 39
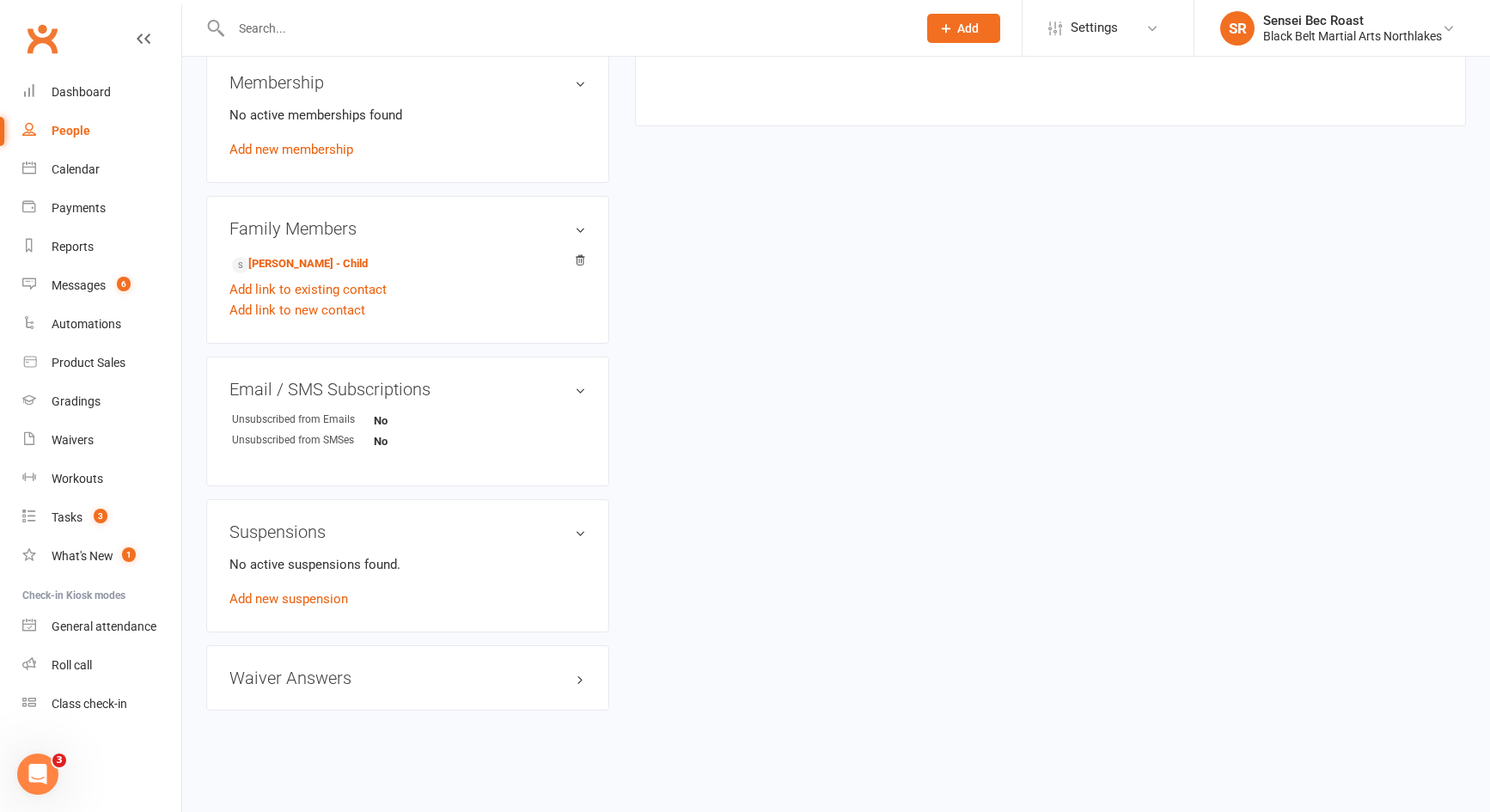
scroll to position [306, 0]
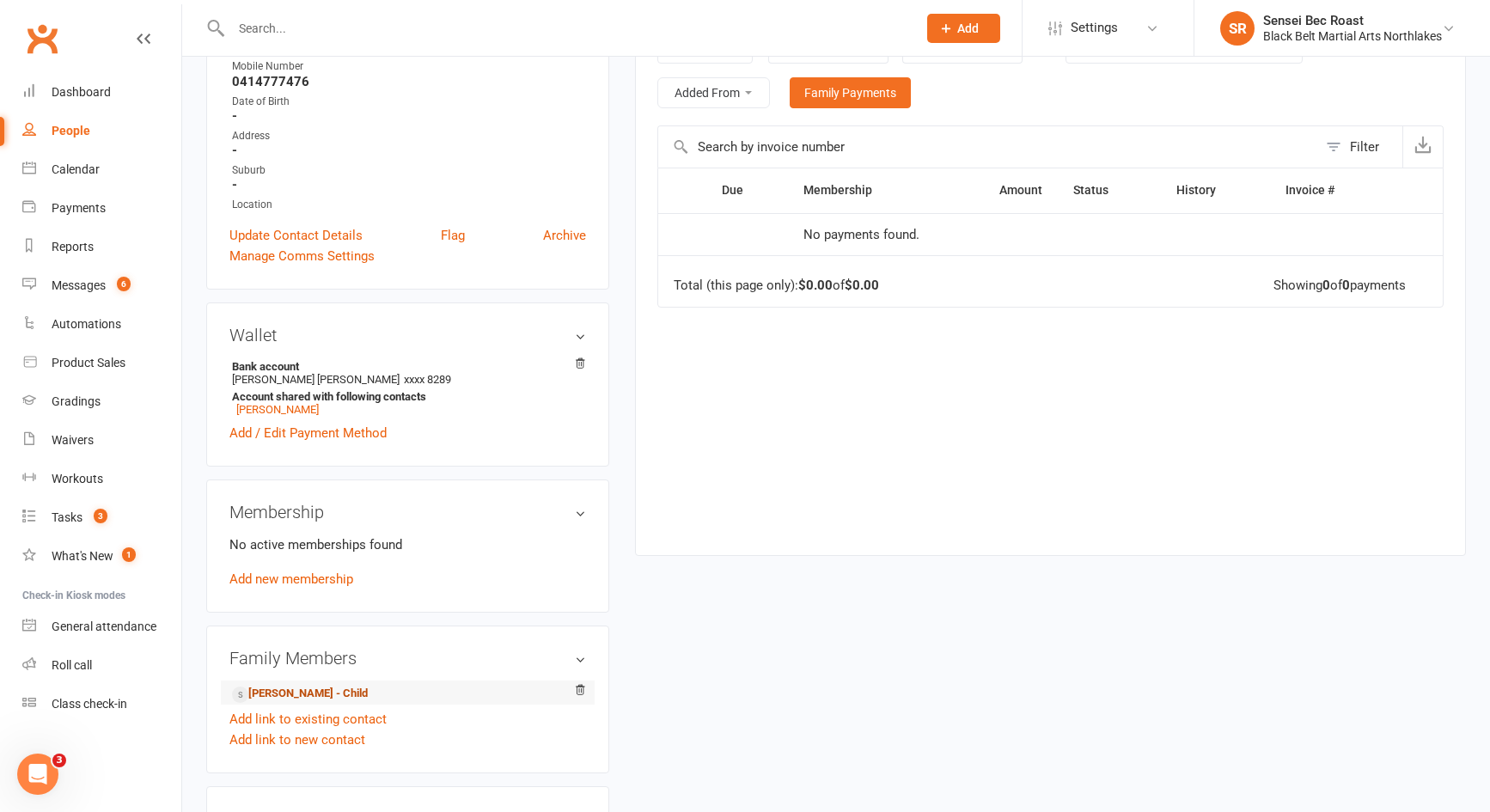
click at [307, 699] on link "[PERSON_NAME] - Child" at bounding box center [300, 694] width 135 height 18
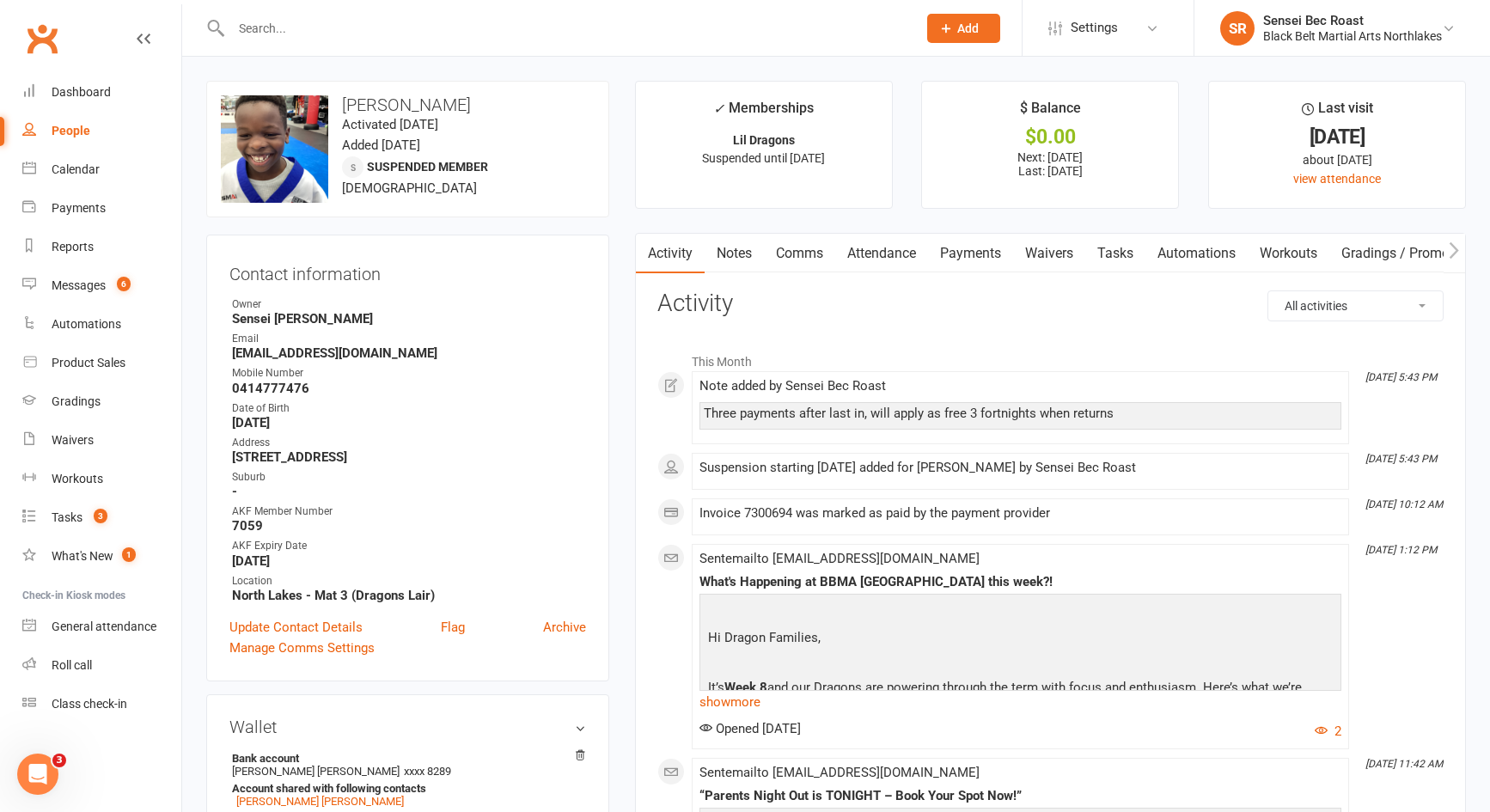
click at [991, 248] on link "Payments" at bounding box center [970, 253] width 85 height 39
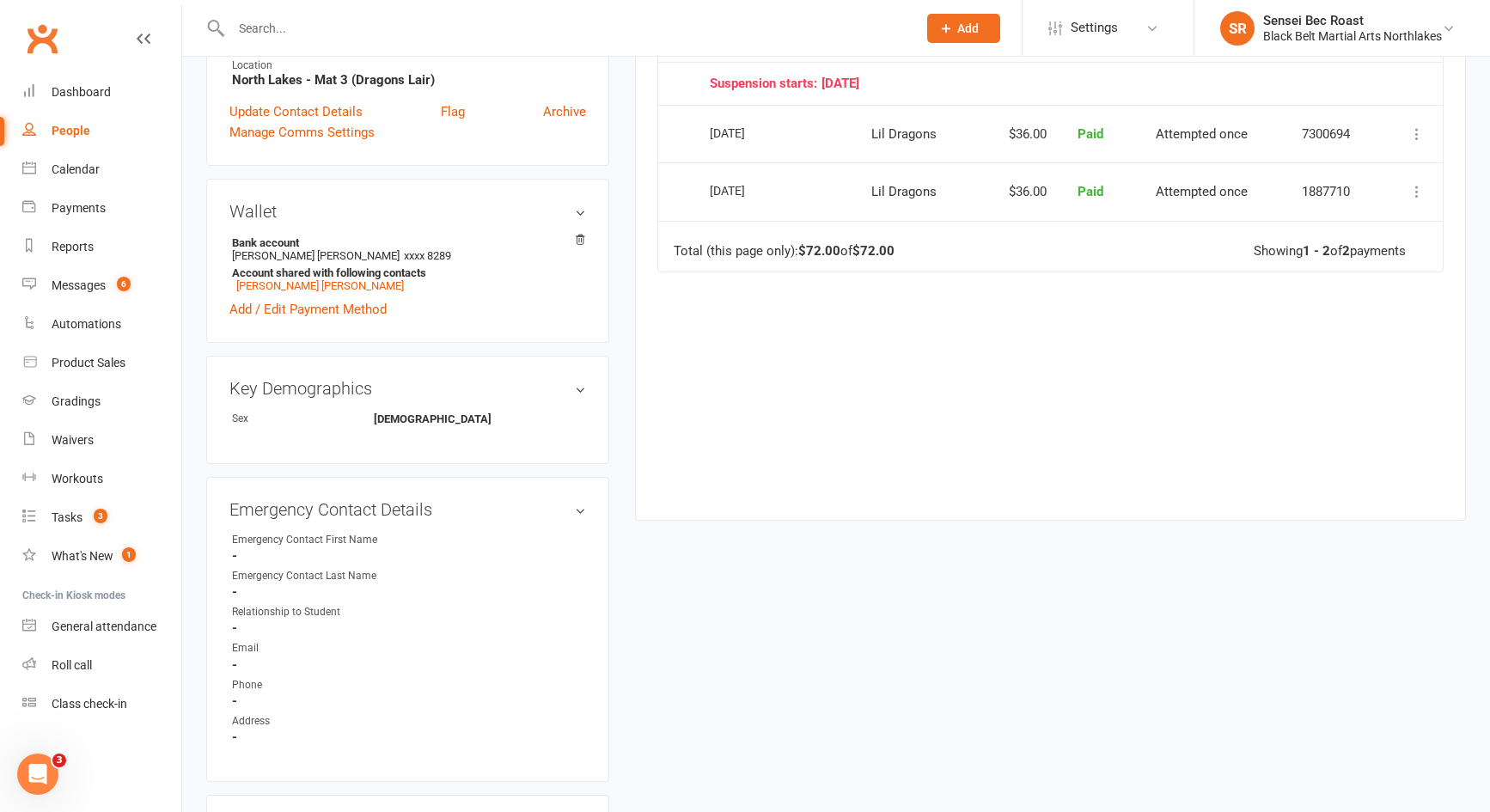
scroll to position [430, 0]
